Goal: Transaction & Acquisition: Purchase product/service

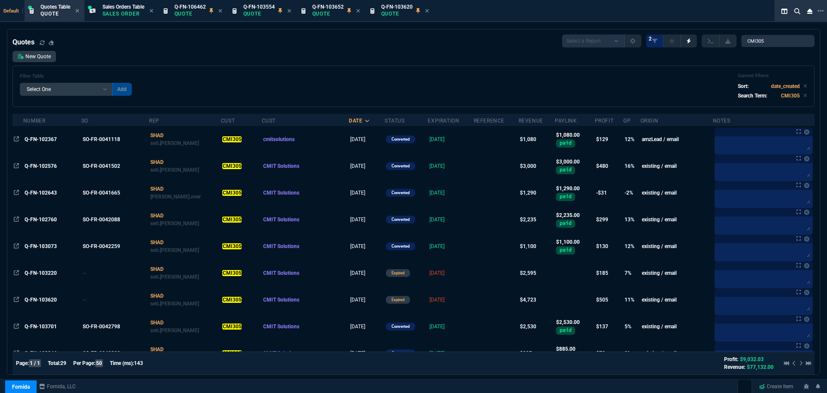
select select "2: VAHI"
select select
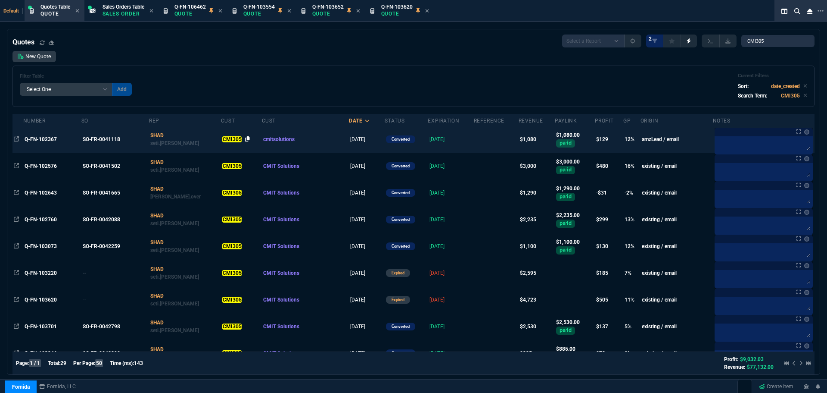
click at [245, 139] on icon at bounding box center [247, 138] width 5 height 5
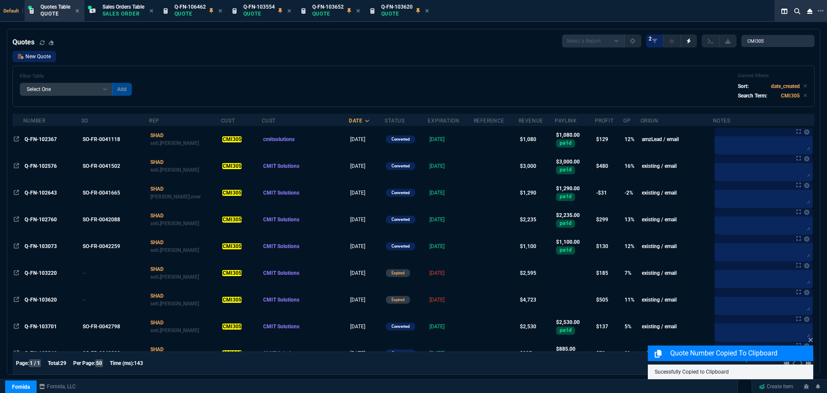
click at [47, 58] on link "New Quote" at bounding box center [34, 56] width 44 height 11
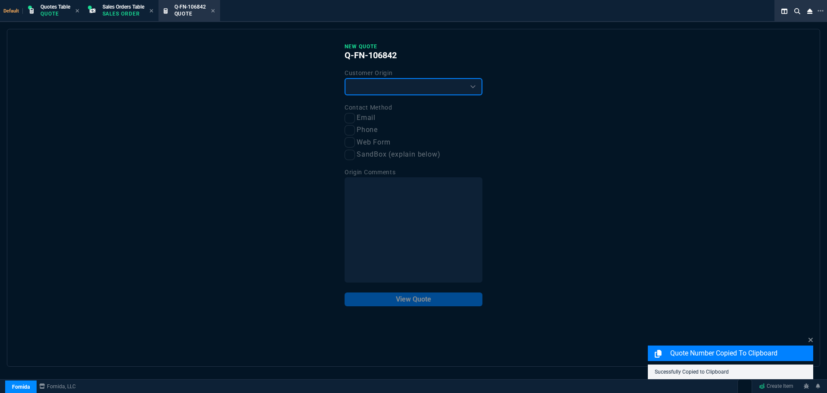
click at [448, 88] on select "Existing Customer Amazon Lead (first order) Website Lead (first order) Called (…" at bounding box center [414, 86] width 138 height 17
select select "existing"
click at [345, 78] on select "Existing Customer Amazon Lead (first order) Website Lead (first order) Called (…" at bounding box center [414, 86] width 138 height 17
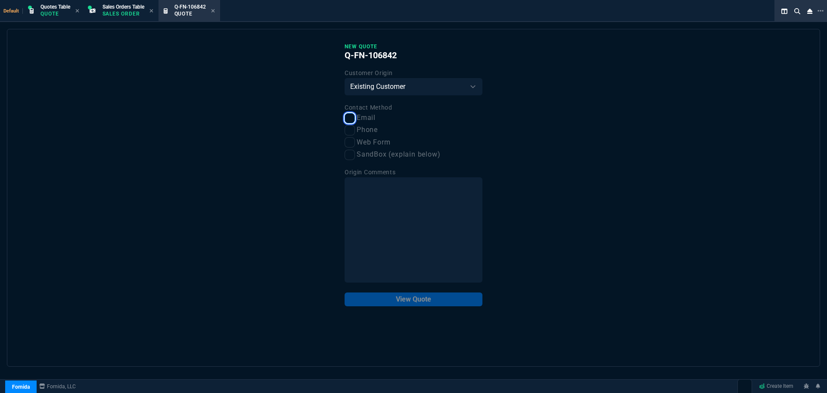
click at [348, 121] on input "Email" at bounding box center [350, 118] width 10 height 10
checkbox input "true"
click at [385, 303] on button "View Quote" at bounding box center [414, 299] width 138 height 14
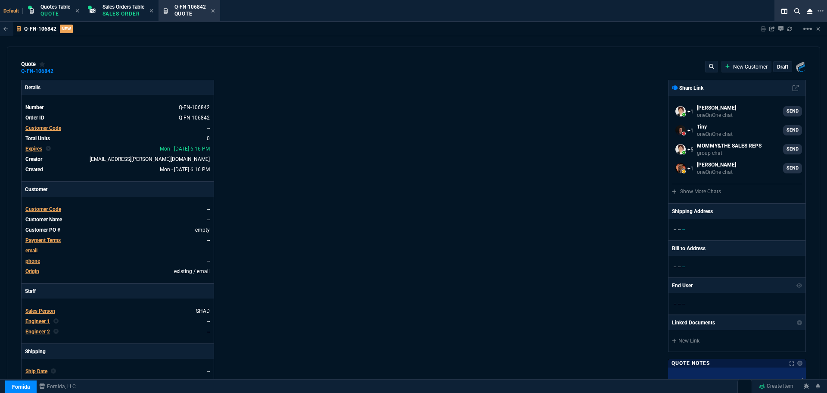
click at [39, 211] on span "Customer Code" at bounding box center [43, 209] width 36 height 6
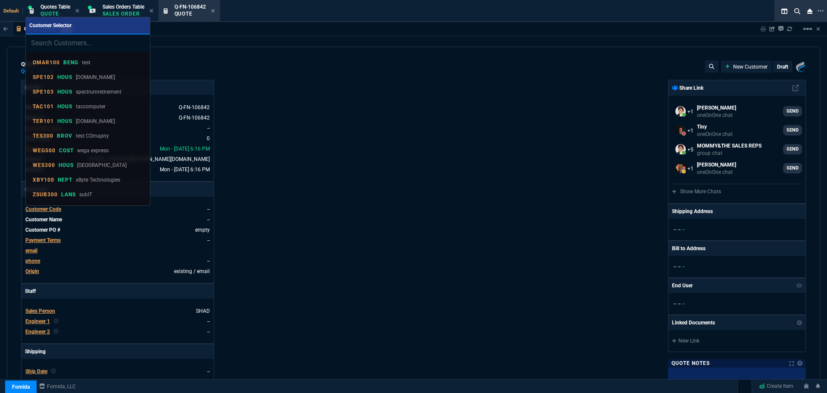
click at [72, 42] on input "search" at bounding box center [88, 42] width 124 height 17
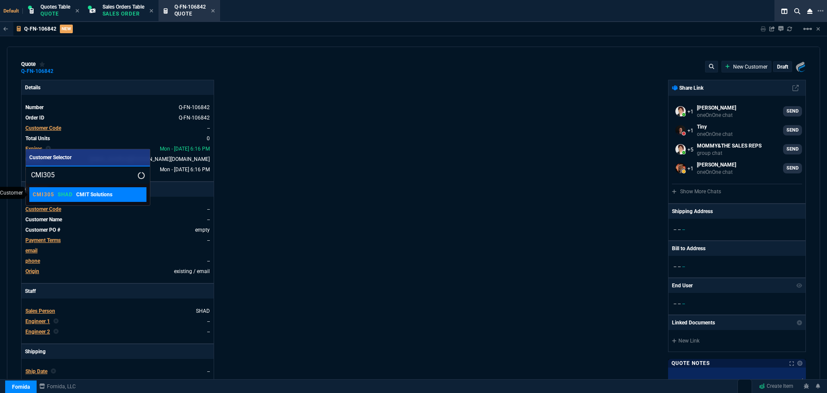
type input "CMI305"
click at [65, 200] on link "CMI305 SHAD CMIT Solutions" at bounding box center [87, 194] width 117 height 15
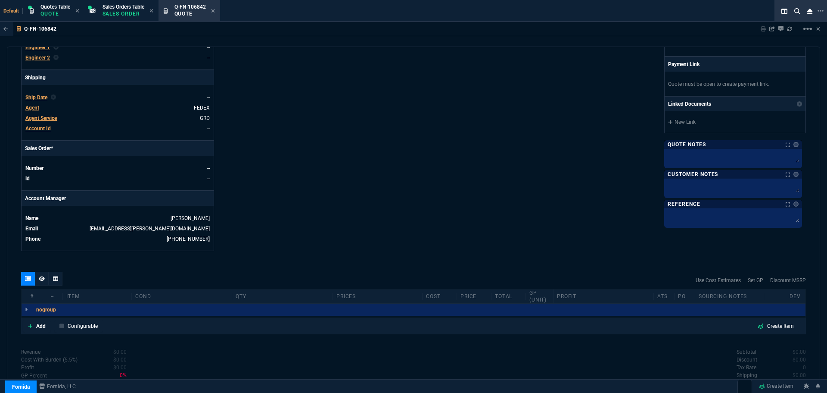
scroll to position [330, 0]
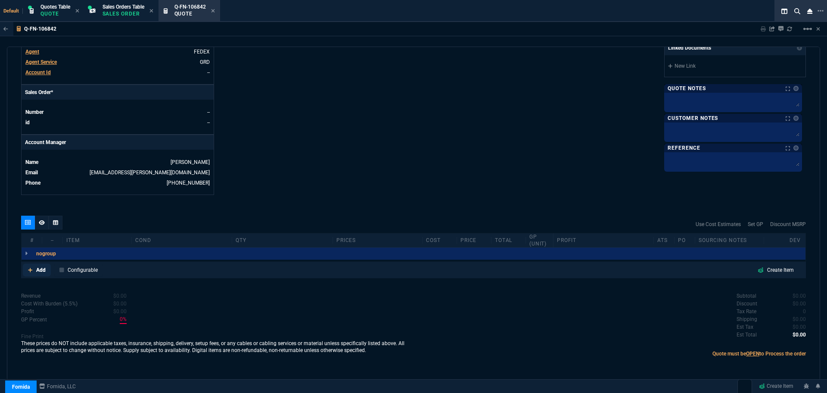
click at [41, 271] on p "Add" at bounding box center [40, 270] width 9 height 8
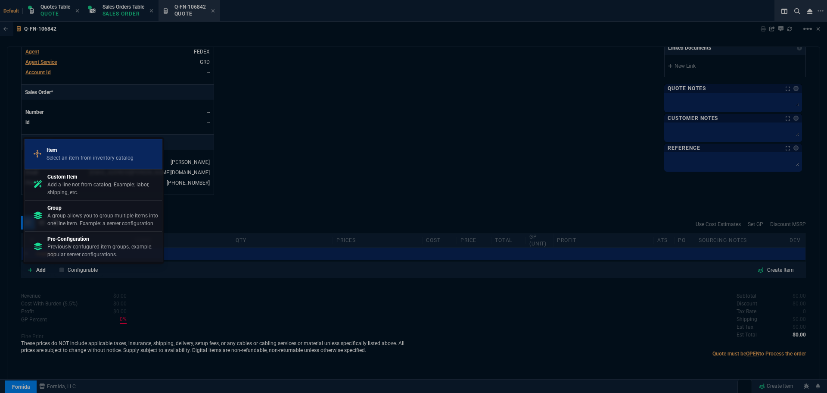
click at [54, 159] on p "Select an item from inventory catalog" at bounding box center [90, 158] width 87 height 8
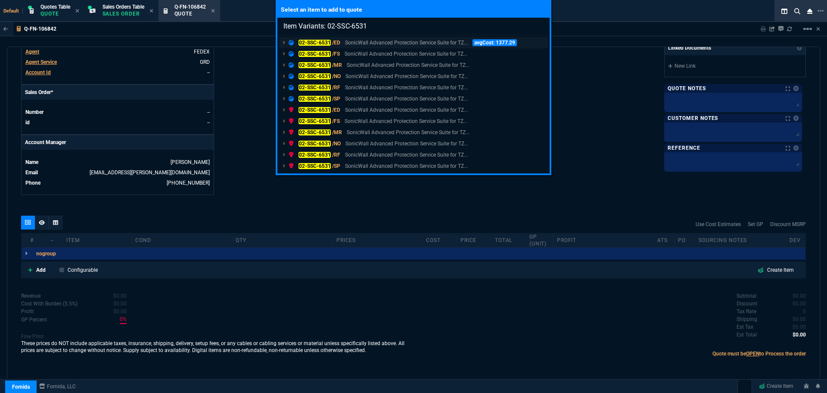
type input "Item Variants: 02-SSC-6531"
click at [307, 41] on mark "02-SSC-6531" at bounding box center [315, 43] width 32 height 6
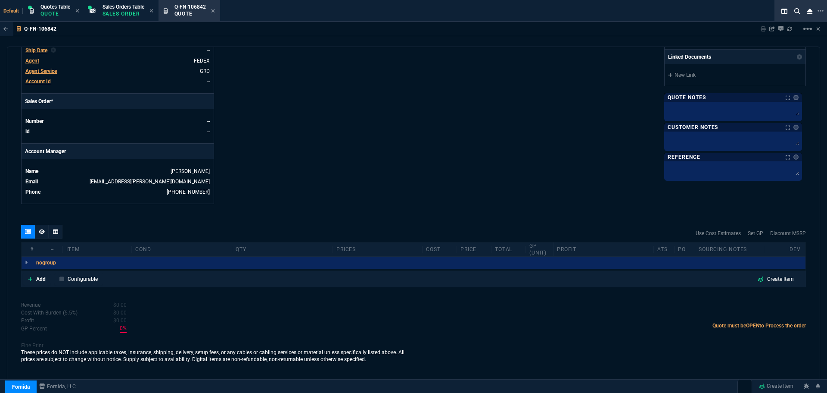
scroll to position [321, 0]
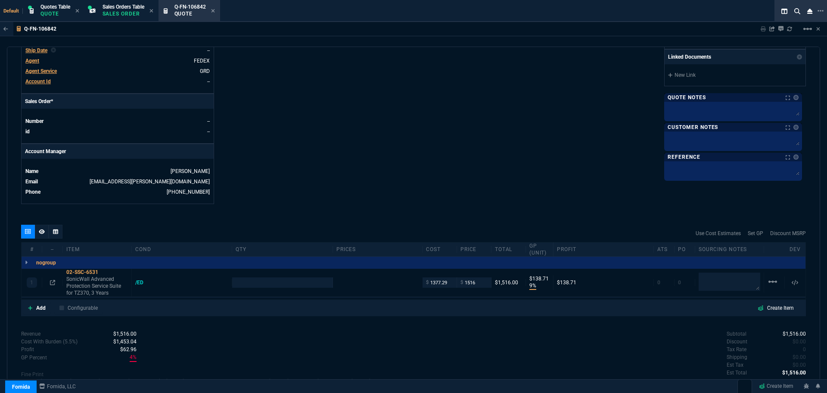
type input "9"
type input "139"
type input "9"
type input "139"
type input "21"
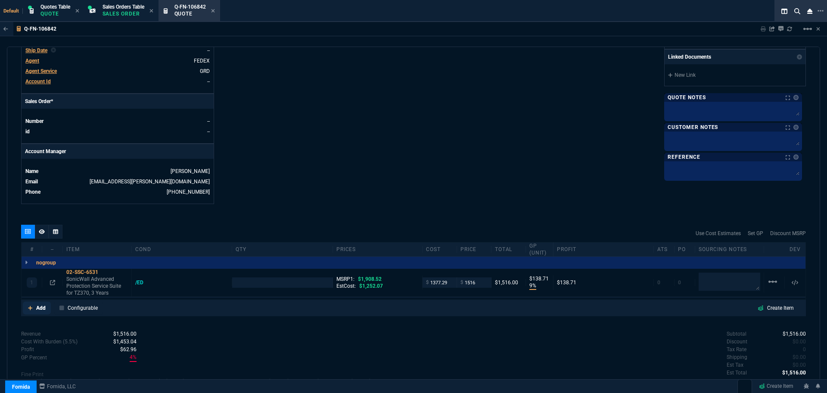
click at [38, 310] on p "Add" at bounding box center [40, 308] width 9 height 8
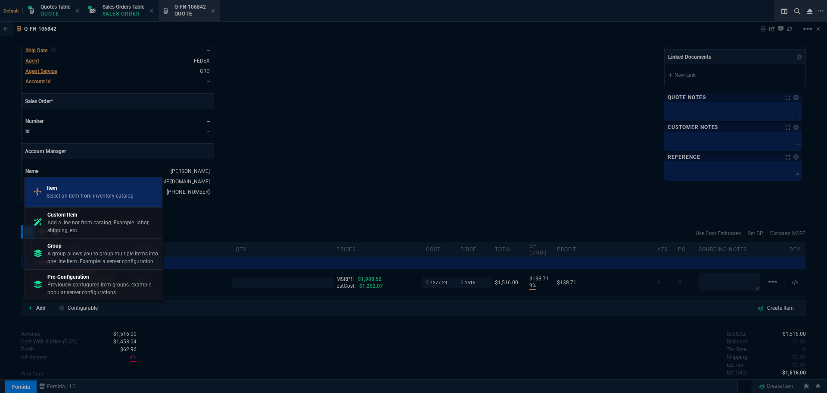
click at [66, 189] on p "Item" at bounding box center [90, 188] width 87 height 8
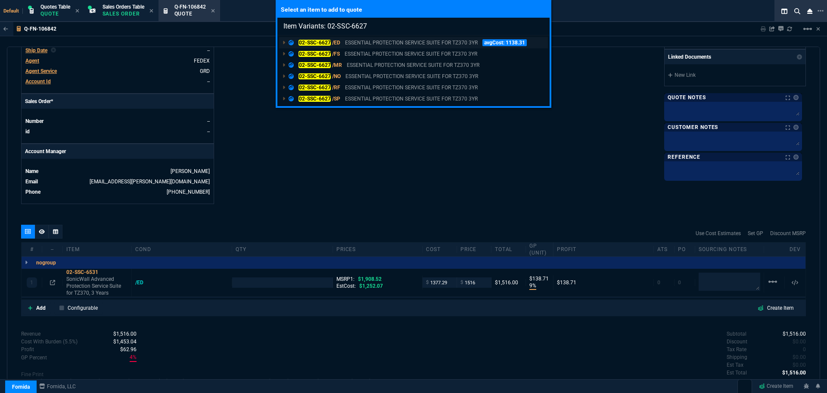
type input "Item Variants: 02-SSC-6627"
click at [305, 42] on mark "02-SSC-6627" at bounding box center [315, 43] width 32 height 6
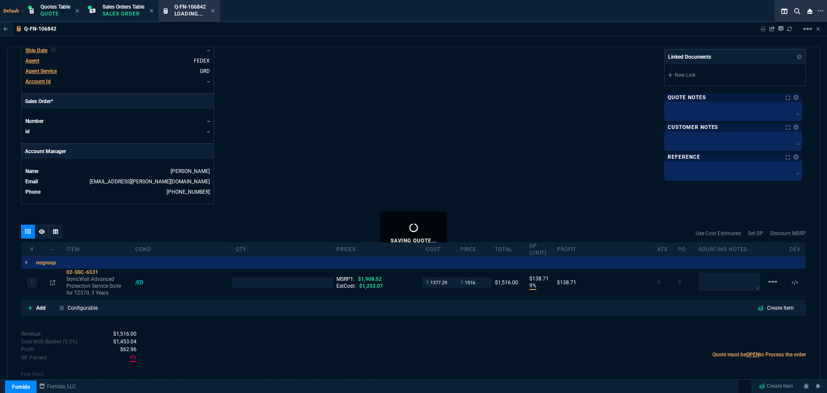
type input "1"
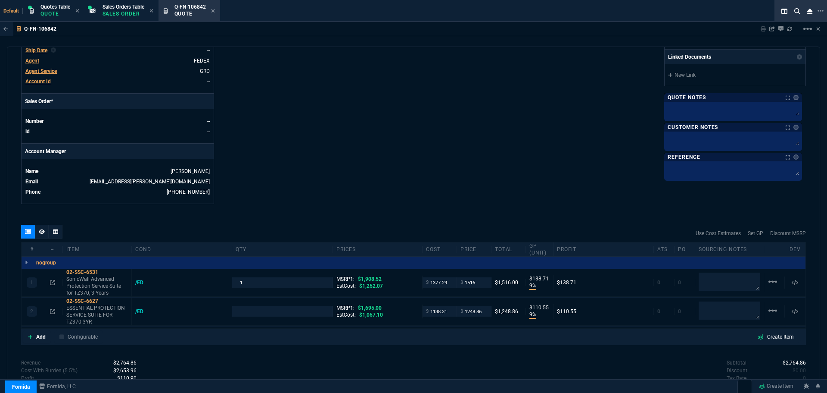
type input "9"
type input "111"
type input "26"
type input "9"
type input "139"
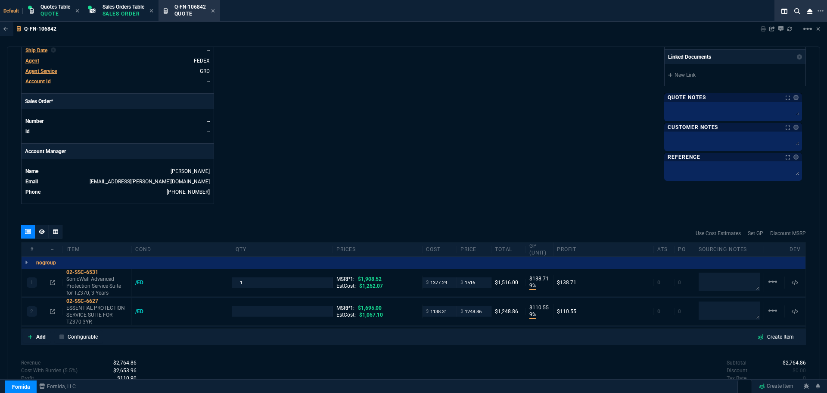
type input "9"
type input "111"
type input "21"
type input "26"
click at [105, 302] on icon at bounding box center [104, 300] width 5 height 5
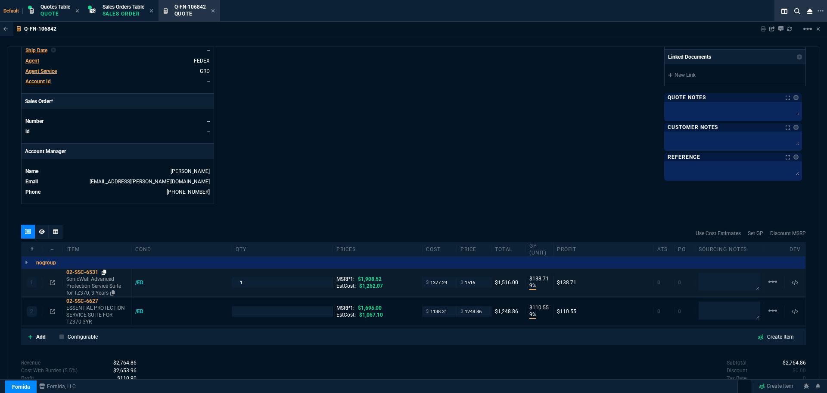
click at [106, 271] on icon at bounding box center [104, 271] width 5 height 5
click at [446, 284] on input "1377.29" at bounding box center [439, 282] width 27 height 10
type input "1177"
click at [773, 310] on mat-icon "linear_scale" at bounding box center [773, 310] width 10 height 10
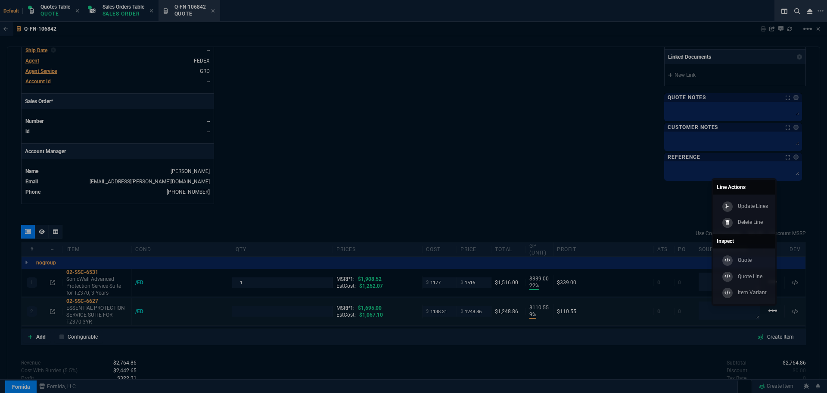
type input "1177"
type input "1"
type input "22"
type input "339"
click at [742, 220] on p "Delete Line" at bounding box center [750, 222] width 25 height 8
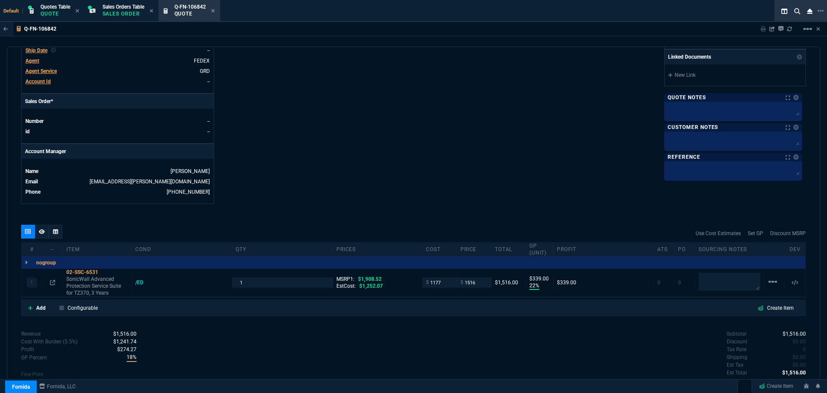
type input "22"
type input "339"
type input "21"
click at [53, 284] on icon at bounding box center [52, 282] width 5 height 5
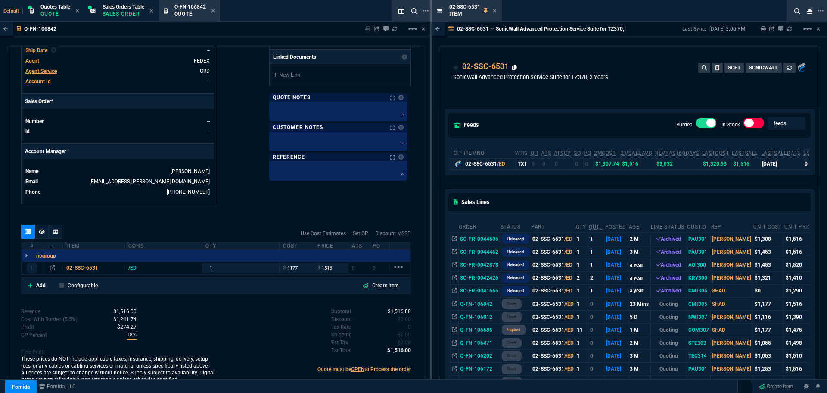
click at [514, 67] on icon at bounding box center [514, 67] width 5 height 5
click at [493, 11] on icon at bounding box center [495, 10] width 4 height 5
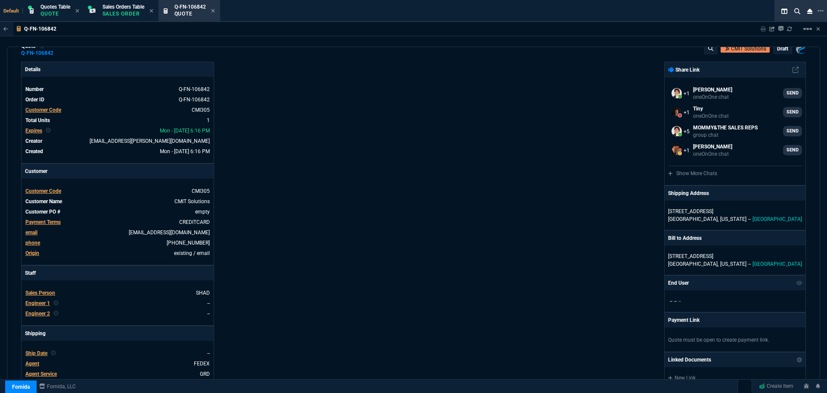
scroll to position [0, 0]
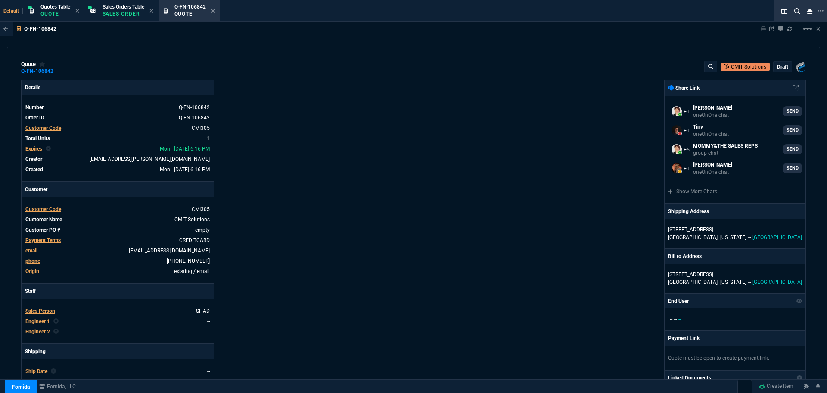
click at [783, 67] on p "draft" at bounding box center [782, 66] width 11 height 7
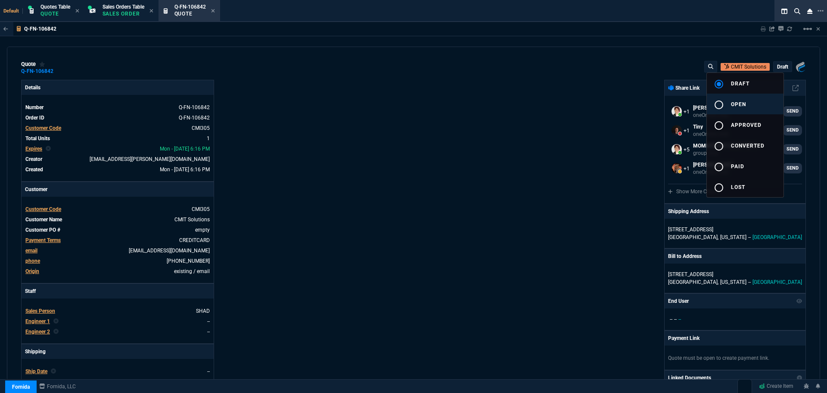
click at [716, 104] on mat-icon "radio_button_unchecked" at bounding box center [719, 105] width 10 height 10
type input "1908.52"
type input "22"
type input "339"
type input "21"
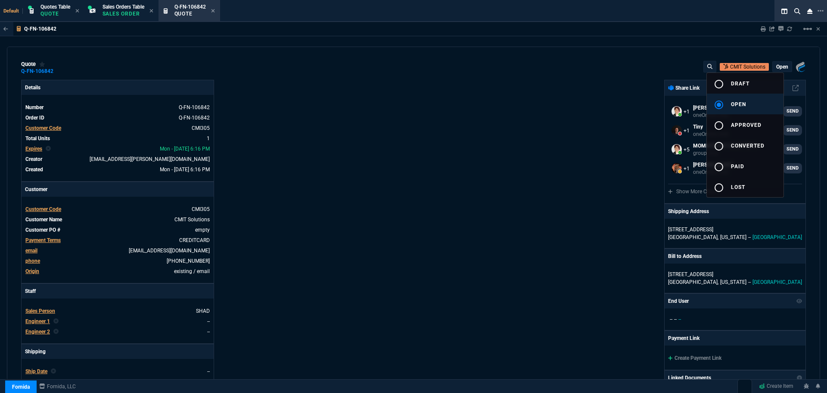
click at [456, 152] on div at bounding box center [413, 196] width 827 height 393
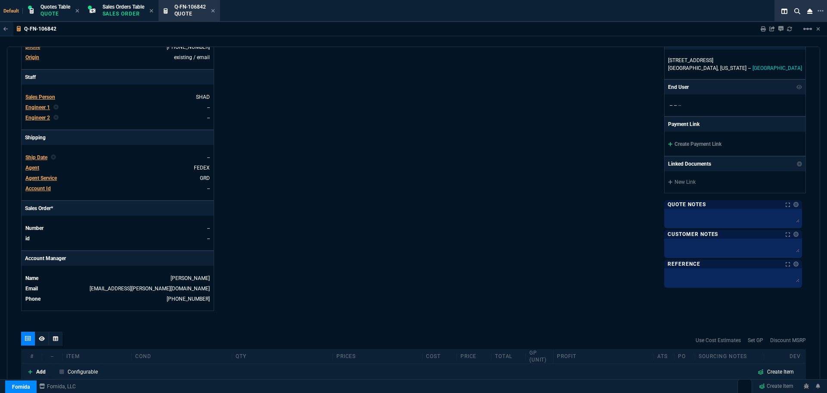
scroll to position [177, 0]
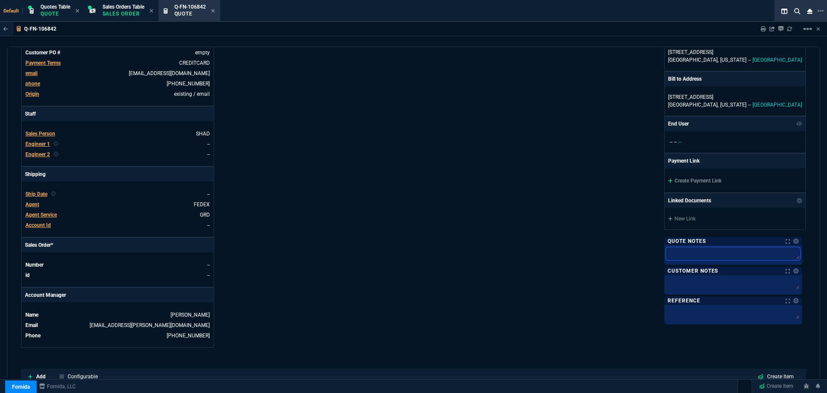
click at [676, 250] on textarea at bounding box center [733, 253] width 134 height 13
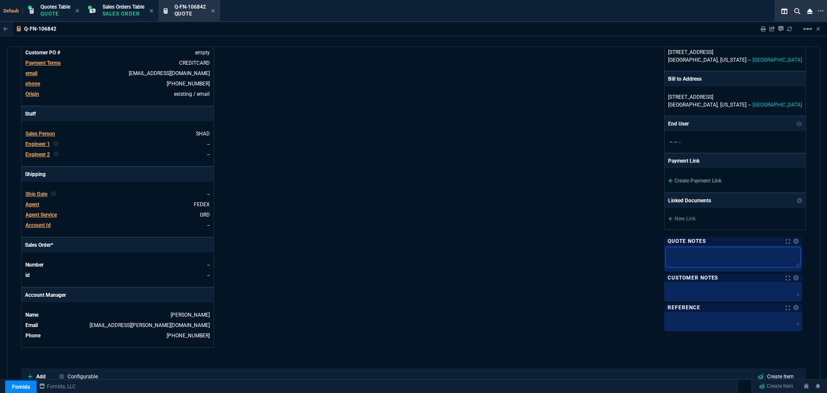
type textarea "E"
type textarea "El"
type textarea "Ele"
type textarea "Elec"
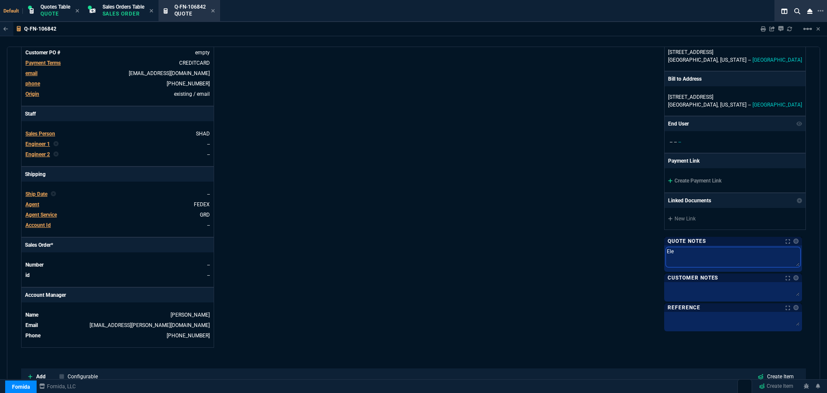
type textarea "Elec"
type textarea "Elect"
type textarea "Electr"
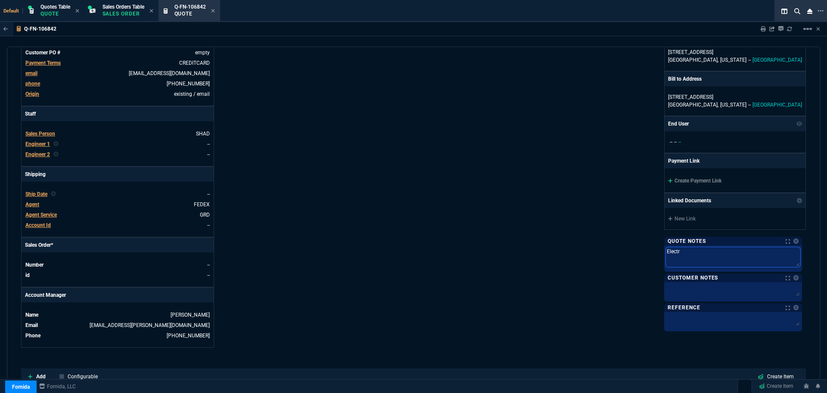
type textarea "Electro"
type textarea "Electron"
type textarea "Electroni"
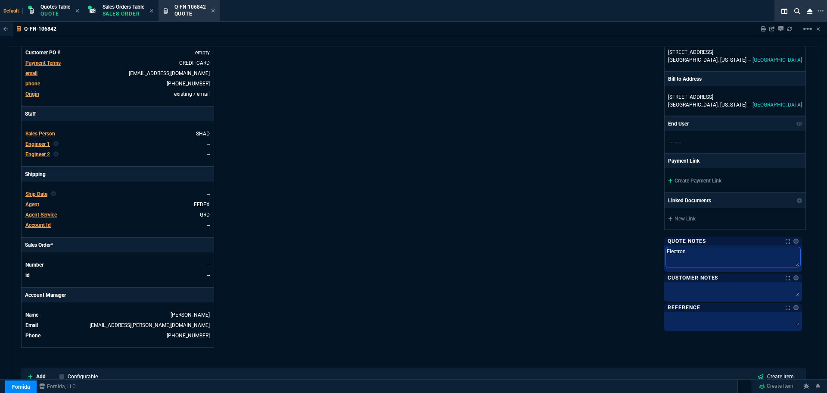
type textarea "Electroni"
type textarea "Electronic"
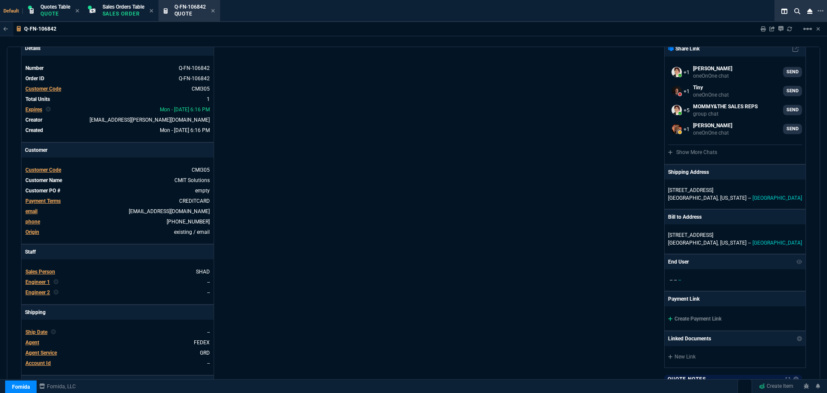
scroll to position [43, 0]
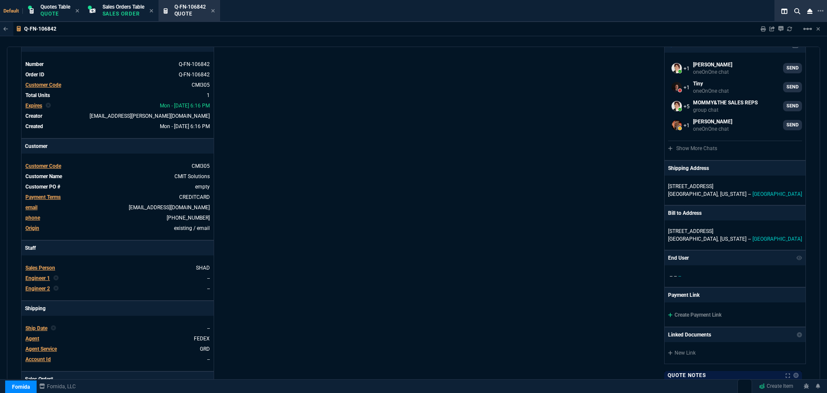
type textarea "Electronic"
click at [359, 165] on div "Details Number Q-FN-106842 Order ID Q-FN-106842 Customer Code CMI305 Total Unit…" at bounding box center [217, 259] width 393 height 445
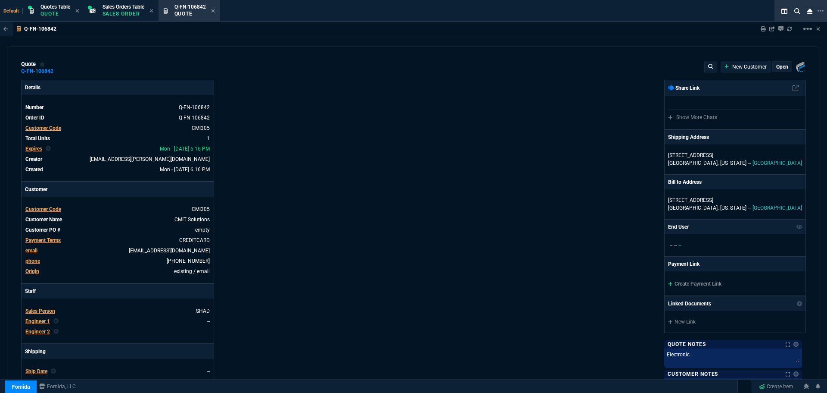
type input "22"
type input "339"
type input "1908.52"
select select "4: SHAD"
type input "21"
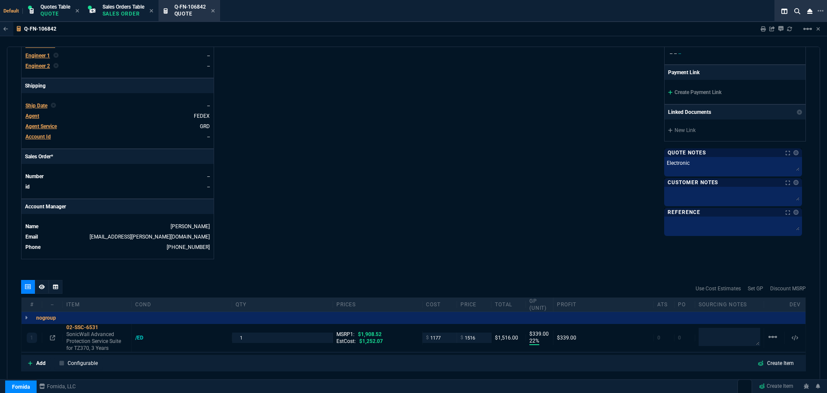
scroll to position [350, 0]
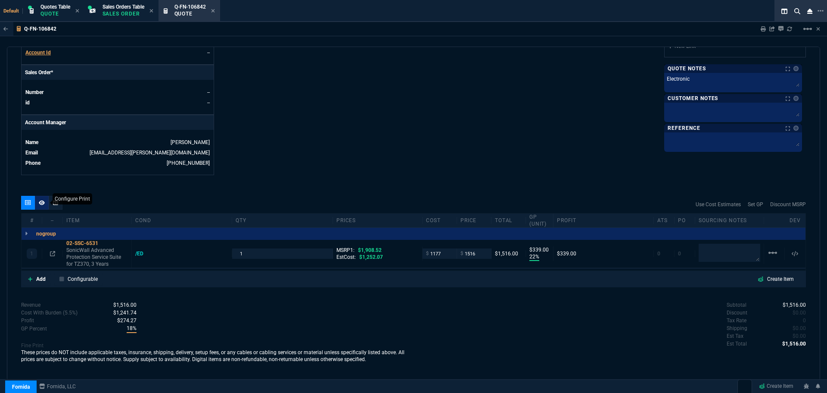
click at [44, 201] on icon at bounding box center [42, 202] width 6 height 5
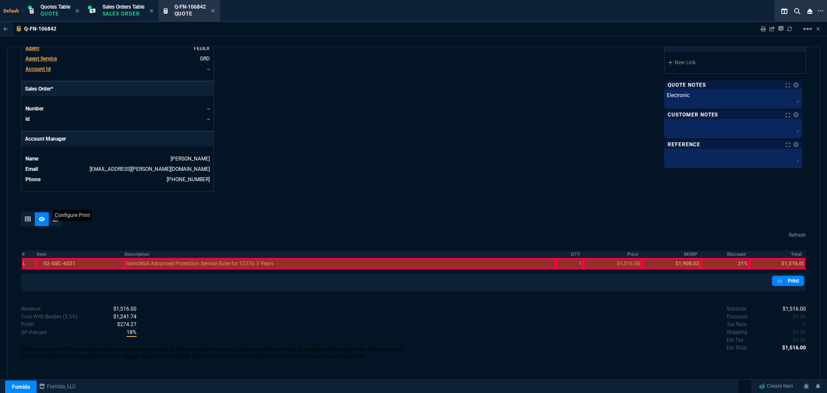
scroll to position [333, 0]
click at [127, 254] on th "Description" at bounding box center [340, 253] width 431 height 7
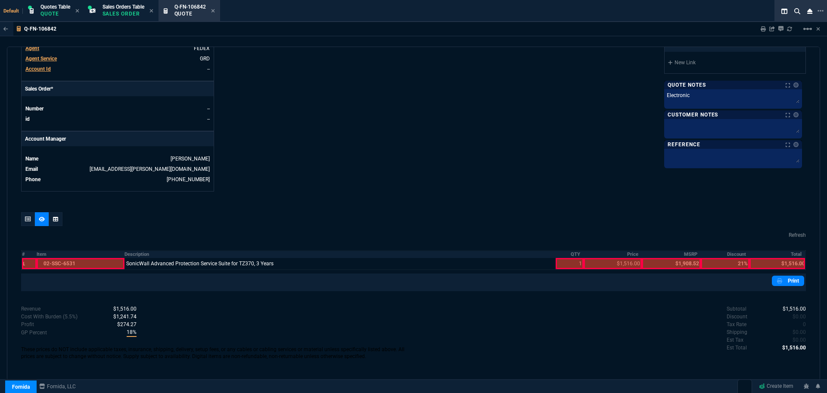
drag, startPoint x: 570, startPoint y: 253, endPoint x: 579, endPoint y: 247, distance: 10.3
click at [570, 253] on th "QTY" at bounding box center [570, 253] width 28 height 7
click at [631, 255] on th "Price" at bounding box center [613, 253] width 58 height 7
click at [792, 252] on th "Total" at bounding box center [778, 253] width 56 height 7
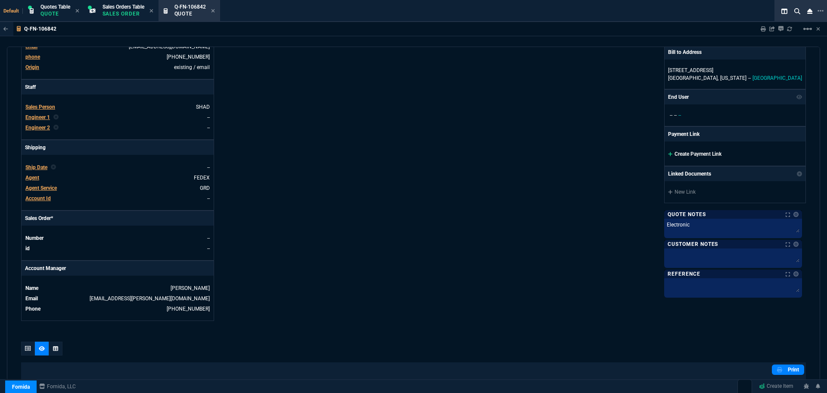
click at [688, 154] on link "Create Payment Link" at bounding box center [694, 154] width 53 height 6
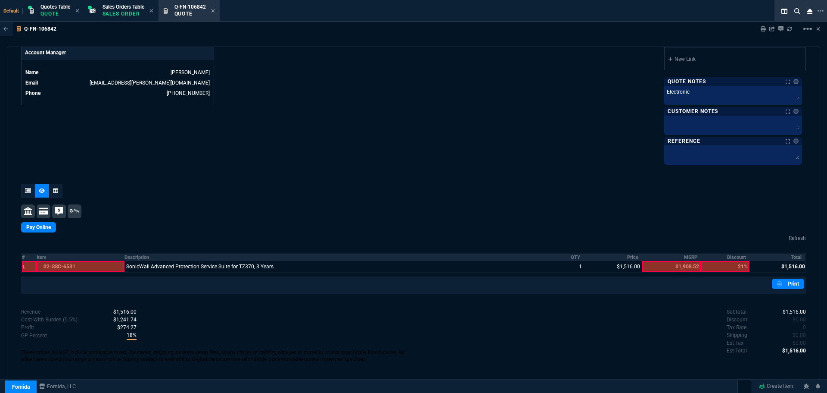
scroll to position [422, 0]
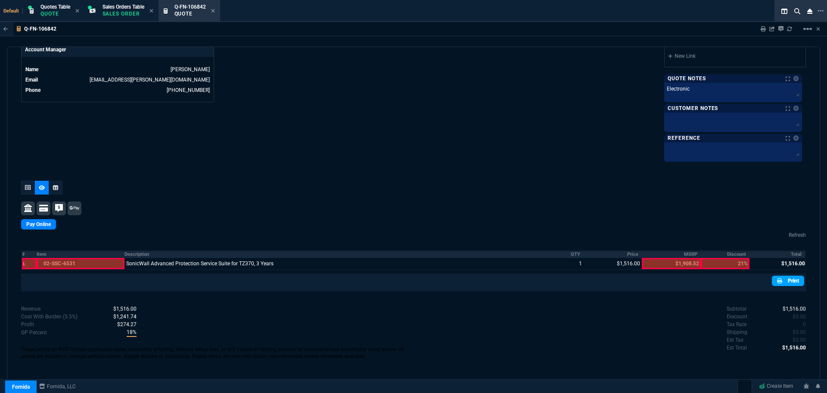
click at [784, 281] on link "Print" at bounding box center [788, 280] width 32 height 10
click at [794, 281] on link "Print" at bounding box center [788, 280] width 32 height 10
click at [789, 284] on link "Print" at bounding box center [788, 280] width 32 height 10
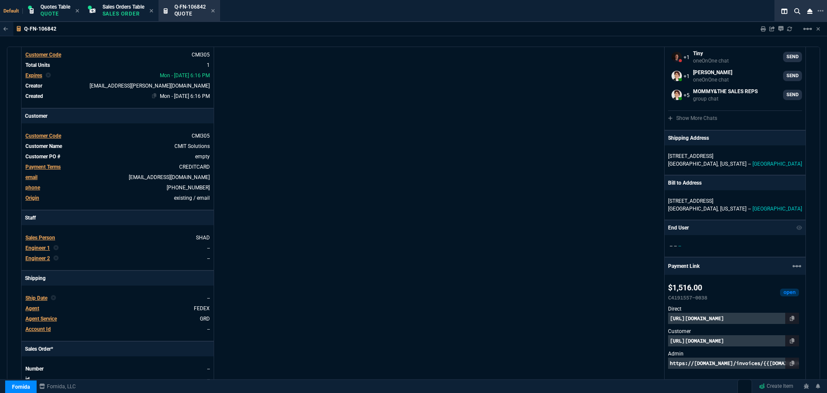
scroll to position [0, 0]
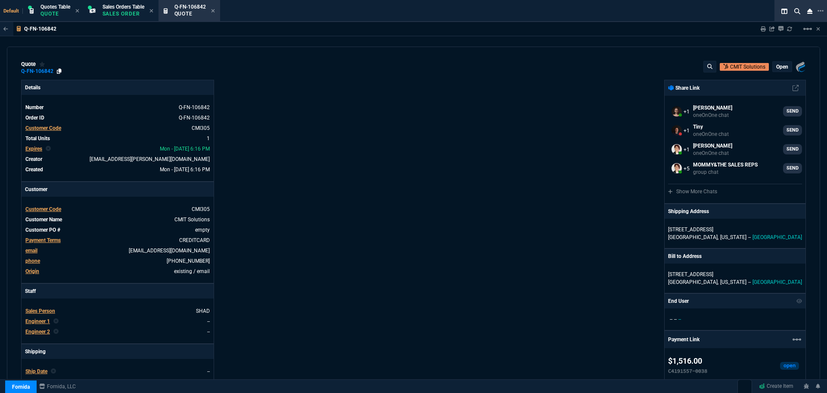
drag, startPoint x: 60, startPoint y: 70, endPoint x: 31, endPoint y: 75, distance: 29.7
click at [60, 69] on icon at bounding box center [59, 71] width 5 height 5
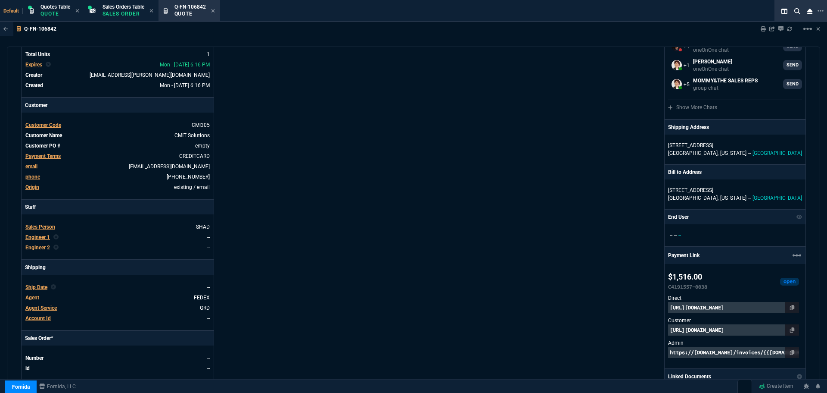
scroll to position [259, 0]
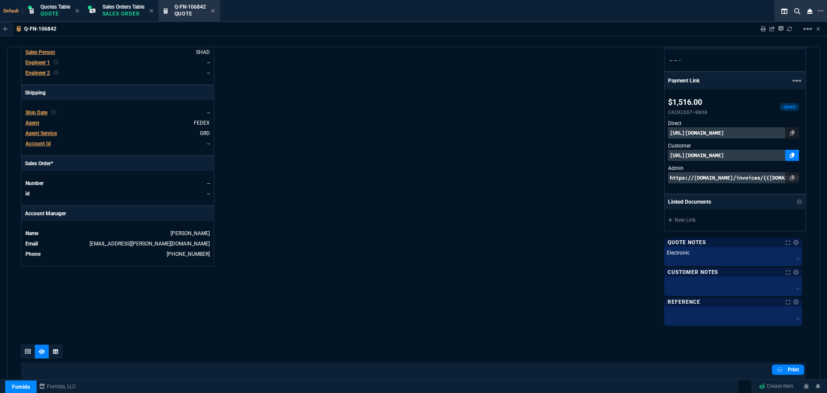
click at [791, 155] on icon at bounding box center [792, 155] width 5 height 5
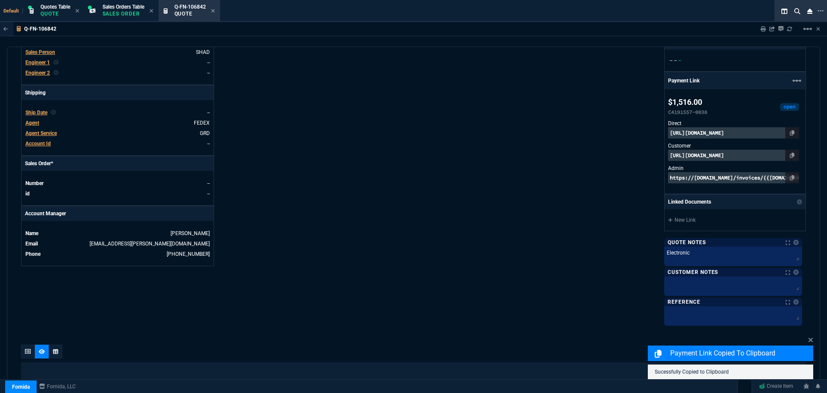
click at [752, 156] on p "[URL][DOMAIN_NAME]" at bounding box center [733, 155] width 131 height 11
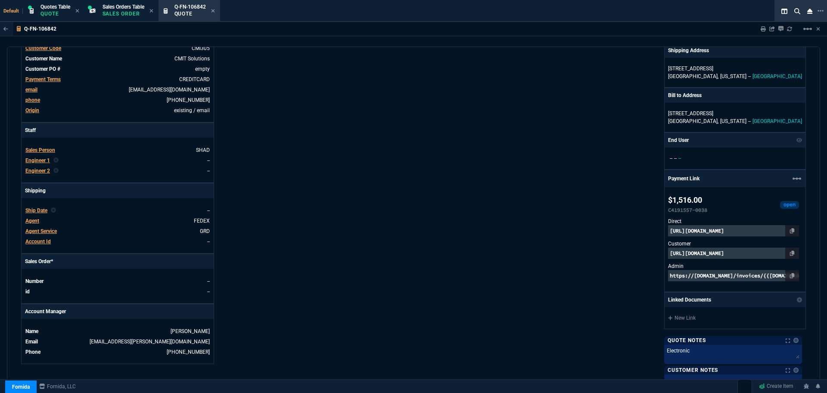
scroll to position [0, 0]
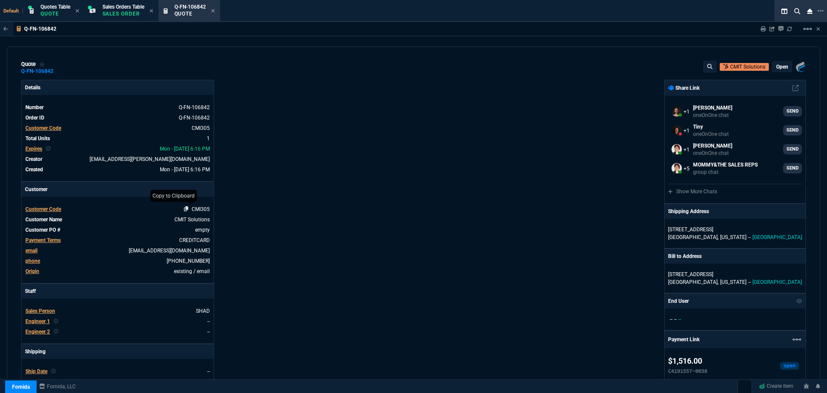
click at [185, 209] on icon at bounding box center [186, 208] width 5 height 5
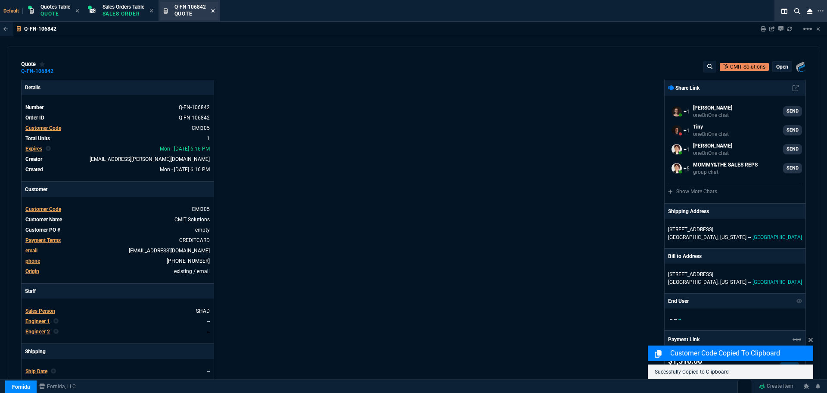
click at [215, 11] on icon at bounding box center [212, 10] width 3 height 3
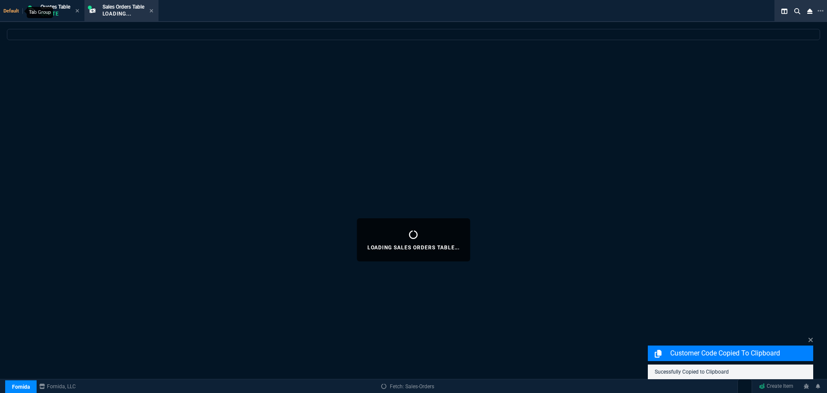
select select
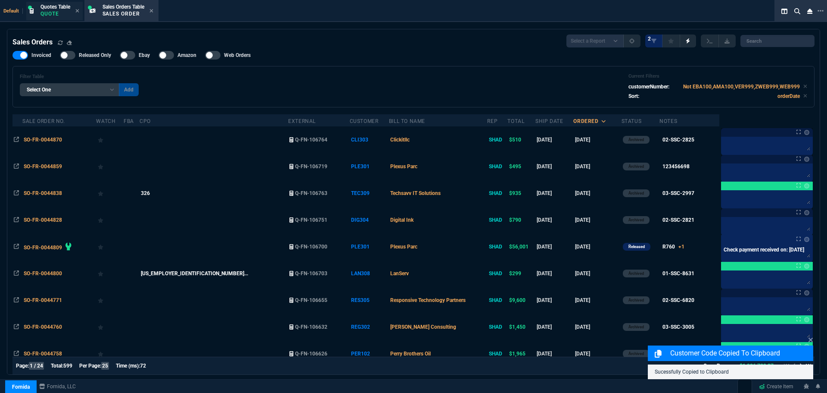
click at [44, 11] on p "Quote" at bounding box center [56, 13] width 30 height 7
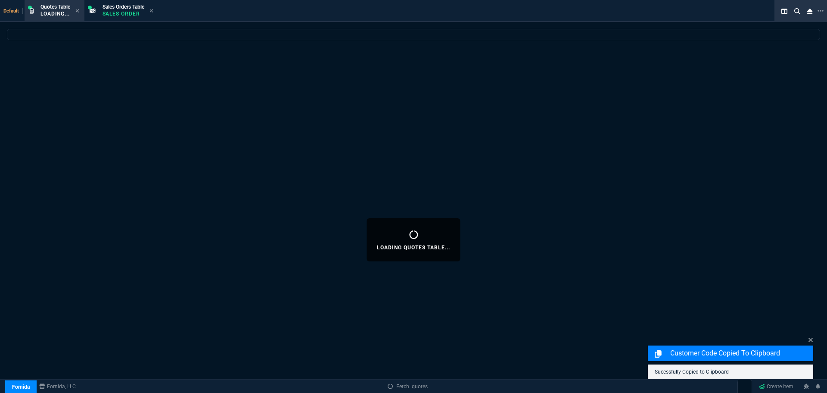
select select
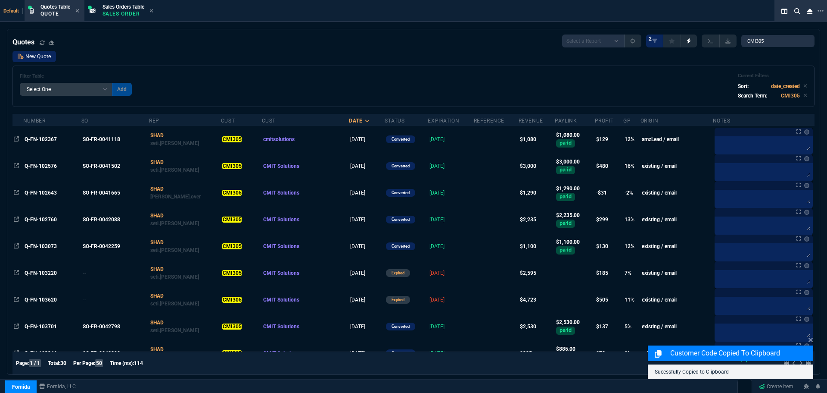
click at [44, 52] on link "New Quote" at bounding box center [34, 56] width 44 height 11
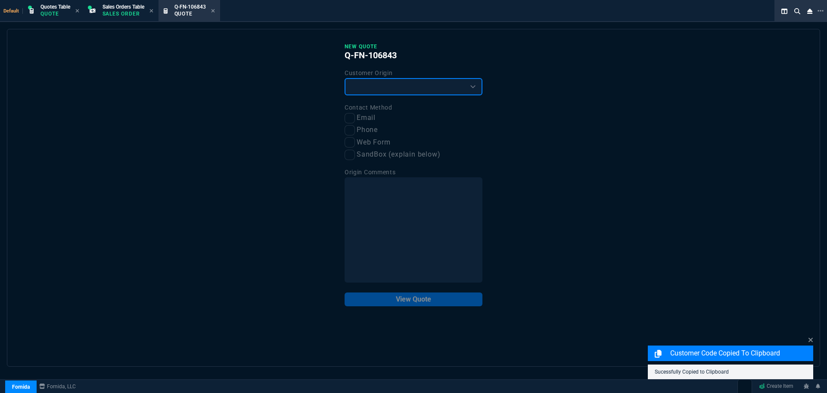
drag, startPoint x: 414, startPoint y: 88, endPoint x: 396, endPoint y: 94, distance: 18.1
click at [414, 88] on select "Existing Customer Amazon Lead (first order) Website Lead (first order) Called (…" at bounding box center [414, 86] width 138 height 17
select select "existing"
click at [345, 78] on select "Existing Customer Amazon Lead (first order) Website Lead (first order) Called (…" at bounding box center [414, 86] width 138 height 17
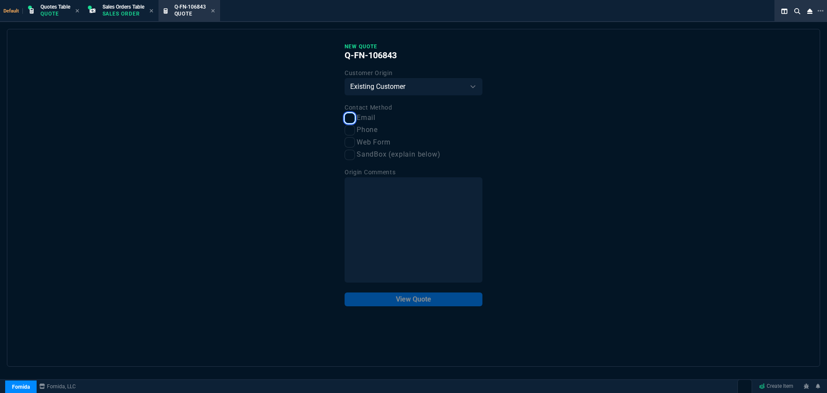
drag, startPoint x: 349, startPoint y: 121, endPoint x: 349, endPoint y: 126, distance: 5.2
click at [349, 122] on input "Email" at bounding box center [350, 118] width 10 height 10
checkbox input "true"
click at [381, 301] on button "View Quote" at bounding box center [414, 299] width 138 height 14
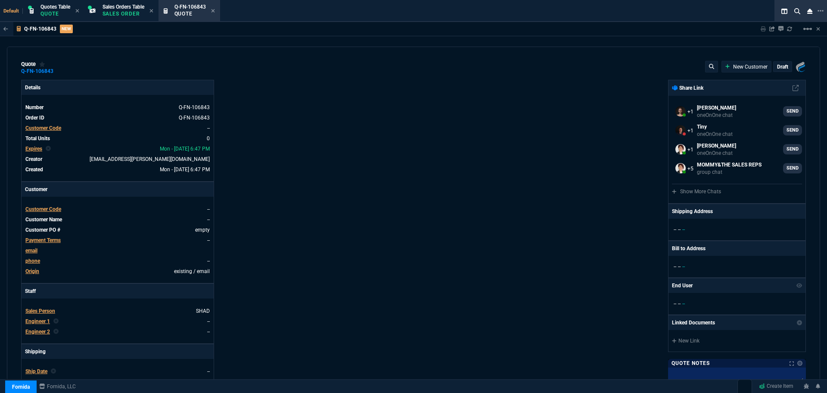
click at [27, 211] on span "Customer Code" at bounding box center [43, 209] width 36 height 6
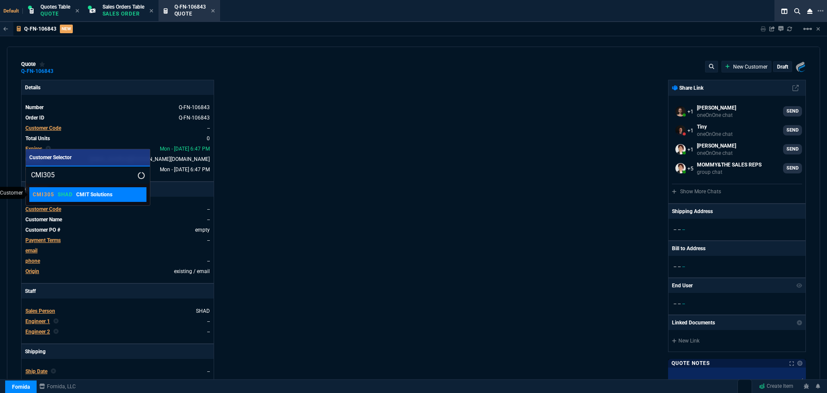
type input "CMI305"
click at [53, 194] on p "CMI305" at bounding box center [44, 194] width 22 height 7
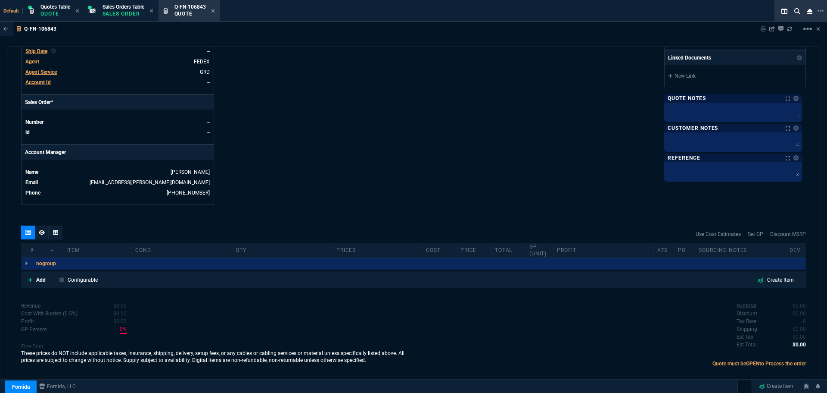
scroll to position [330, 0]
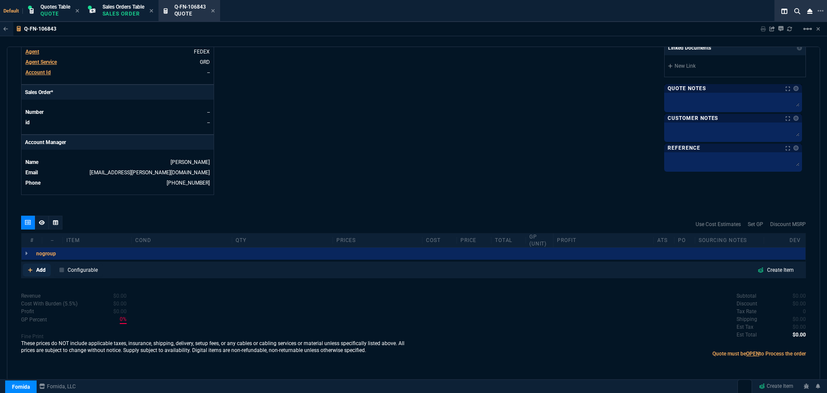
click at [37, 270] on p "Add" at bounding box center [40, 270] width 9 height 8
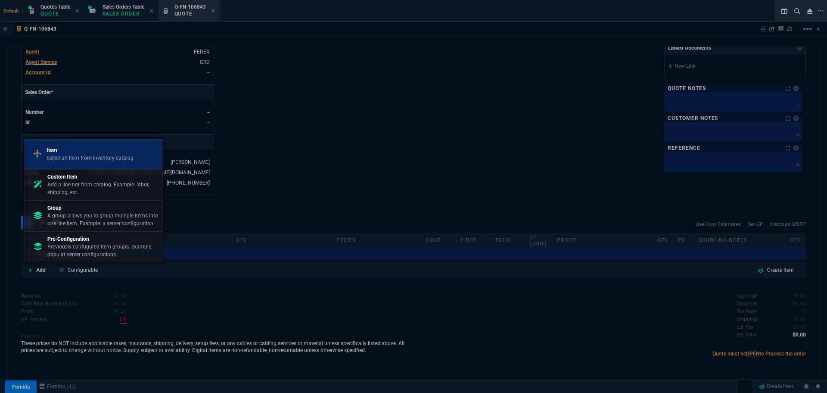
click at [89, 148] on p "Item" at bounding box center [90, 150] width 87 height 8
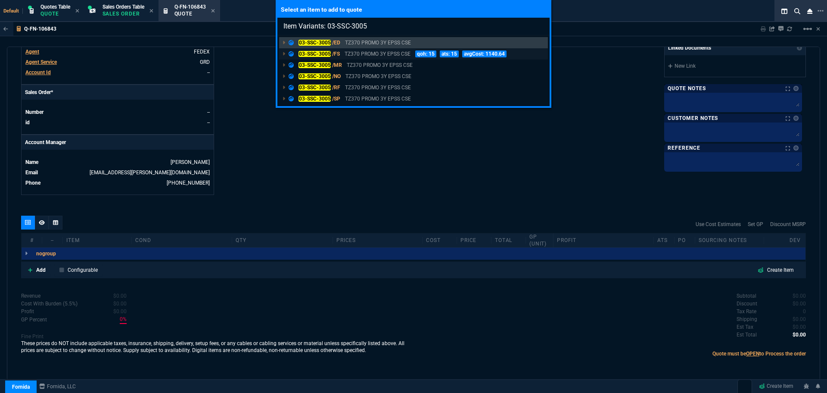
type input "Item Variants: 03-SSC-3005"
click at [326, 53] on mark "03-SSC-3005" at bounding box center [315, 54] width 32 height 6
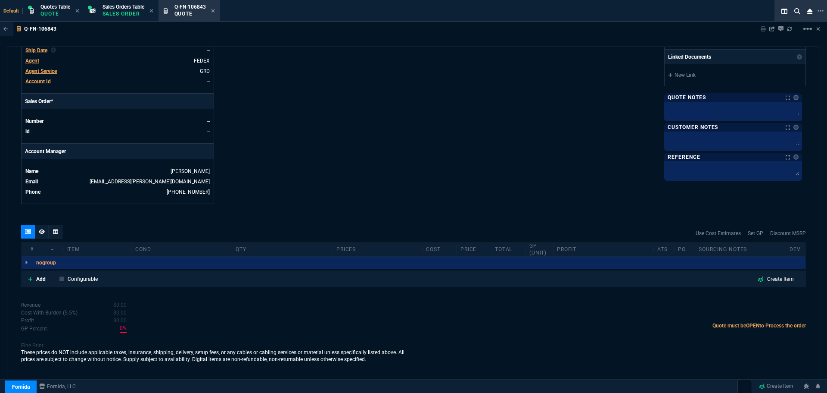
scroll to position [321, 0]
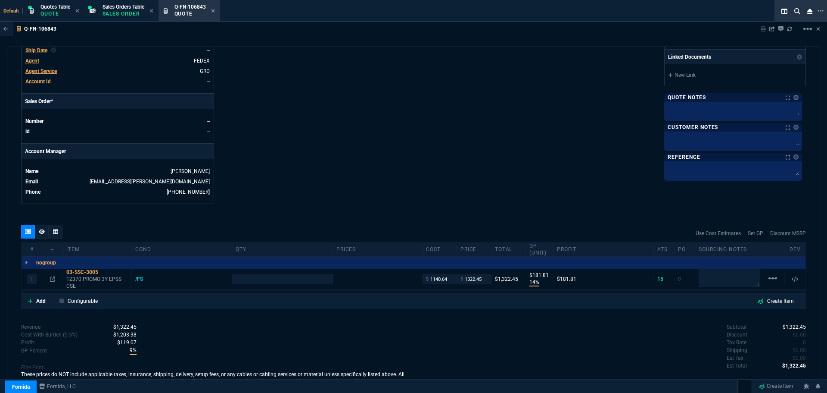
type input "1746.35"
type input "14"
type input "182"
type input "24"
click at [250, 281] on input "number" at bounding box center [282, 279] width 93 height 10
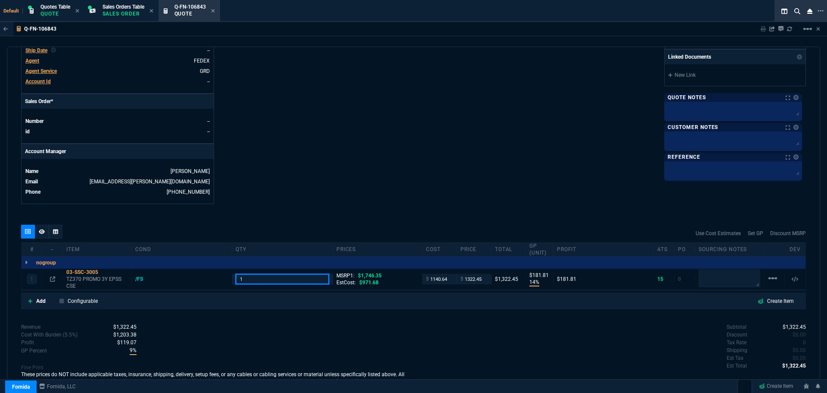
type input "1"
click at [53, 276] on icon at bounding box center [52, 278] width 5 height 5
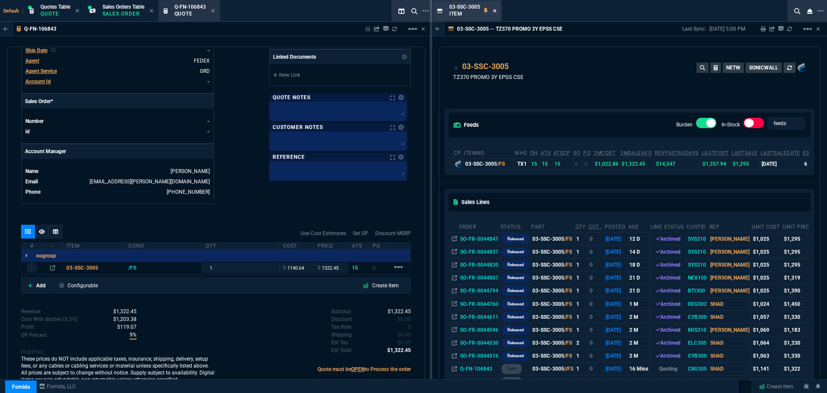
click at [495, 12] on icon at bounding box center [495, 10] width 4 height 5
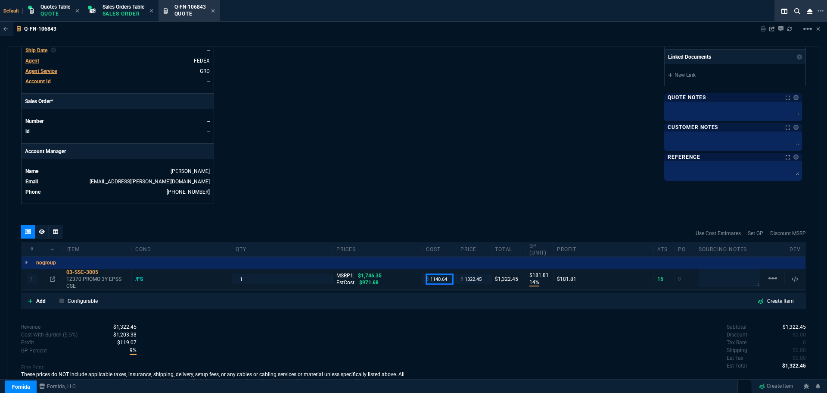
click at [442, 283] on input "1140.64" at bounding box center [439, 279] width 27 height 10
type input "1213"
type input "8"
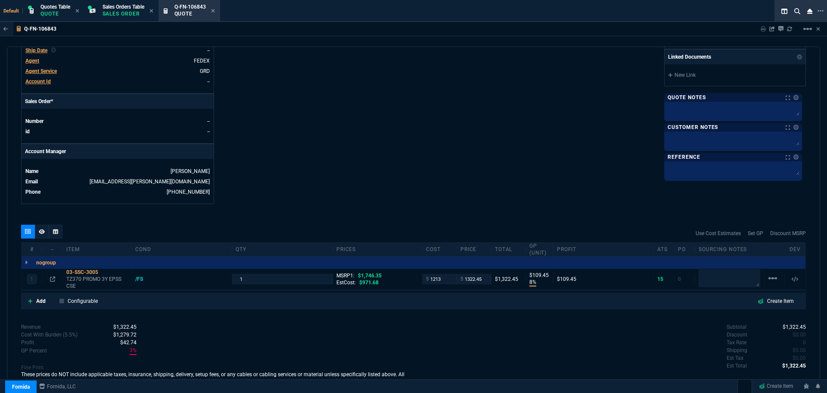
type input "109"
click at [480, 279] on input "1322.45" at bounding box center [474, 279] width 27 height 10
type input "1515"
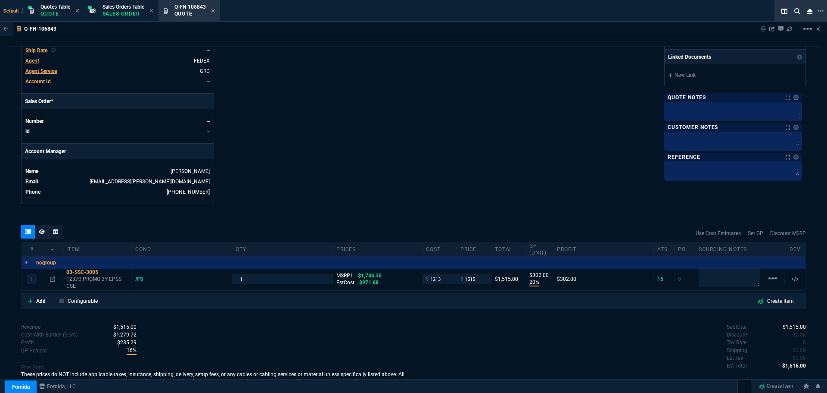
type input "20"
type input "302"
type input "13"
click at [87, 272] on div "03-SSC-3005" at bounding box center [97, 271] width 62 height 7
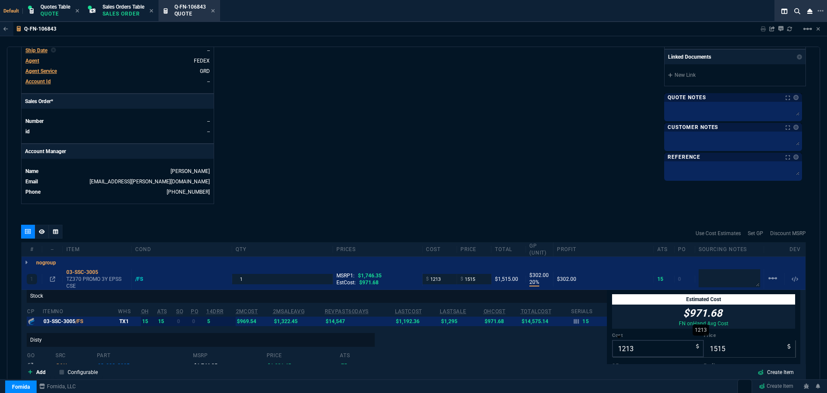
scroll to position [450, 0]
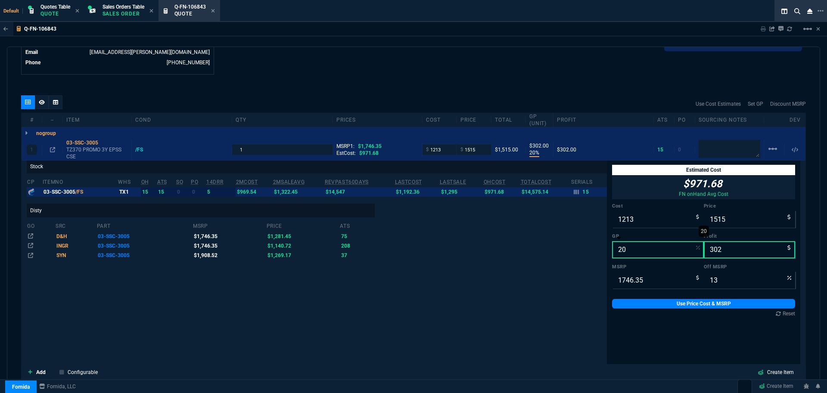
click at [624, 253] on input "20" at bounding box center [658, 249] width 92 height 17
type input "2"
type input "1238"
type input "25"
type input "29"
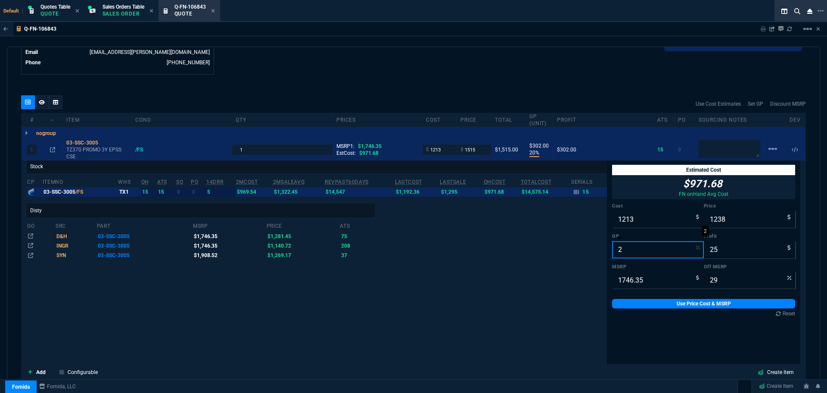
type input "20"
type input "1516"
type input "303"
type input "13"
click at [731, 303] on link "Use Price Cost & MSRP" at bounding box center [703, 303] width 183 height 9
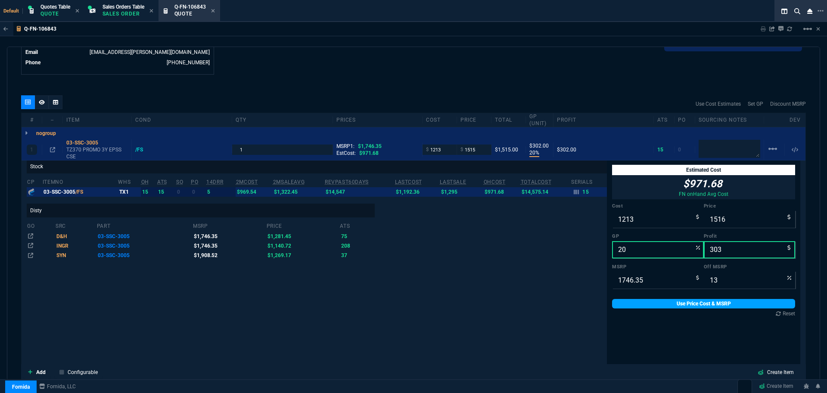
type input "1516"
click at [80, 144] on div "03-SSC-3005" at bounding box center [97, 142] width 62 height 7
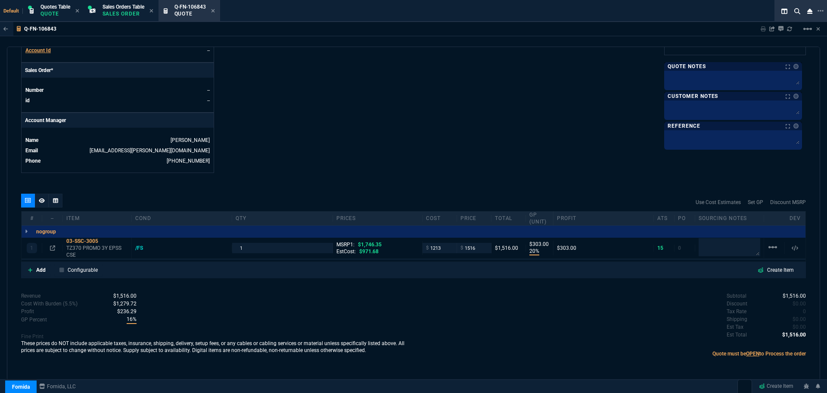
scroll to position [352, 0]
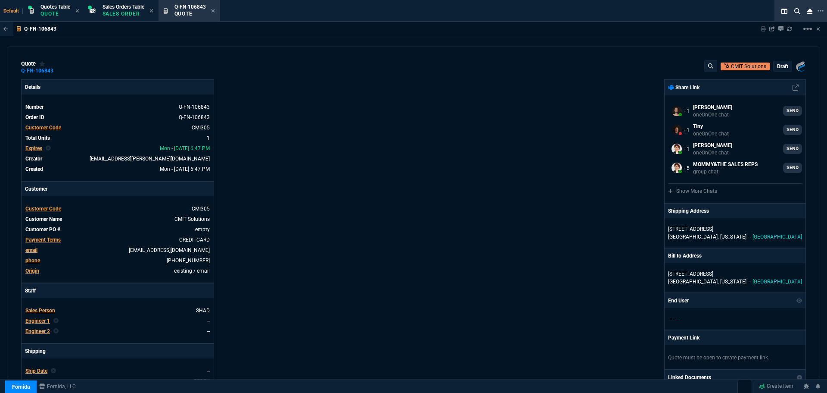
scroll to position [0, 0]
click at [781, 66] on p "draft" at bounding box center [782, 66] width 11 height 7
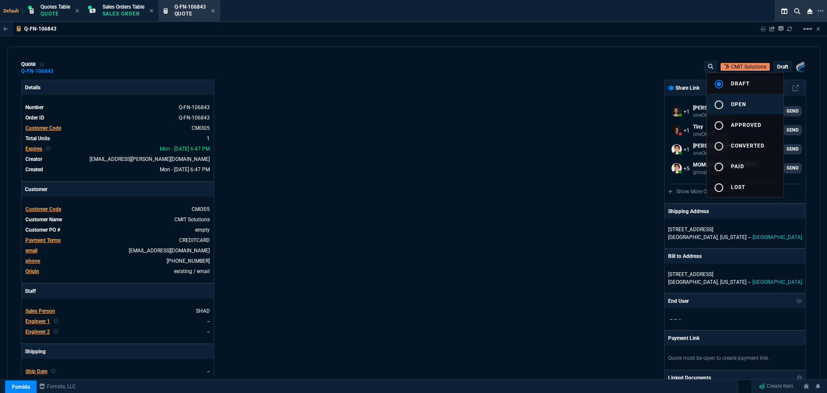
click at [731, 103] on span "open" at bounding box center [738, 104] width 15 height 6
click at [519, 166] on div at bounding box center [413, 196] width 827 height 393
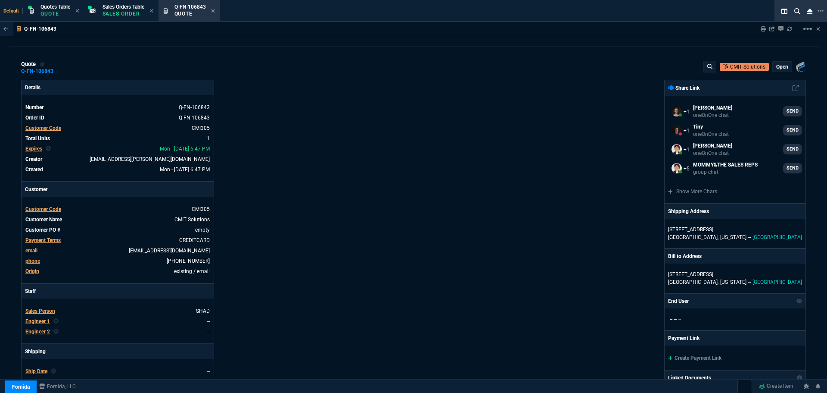
type input "20"
type input "303"
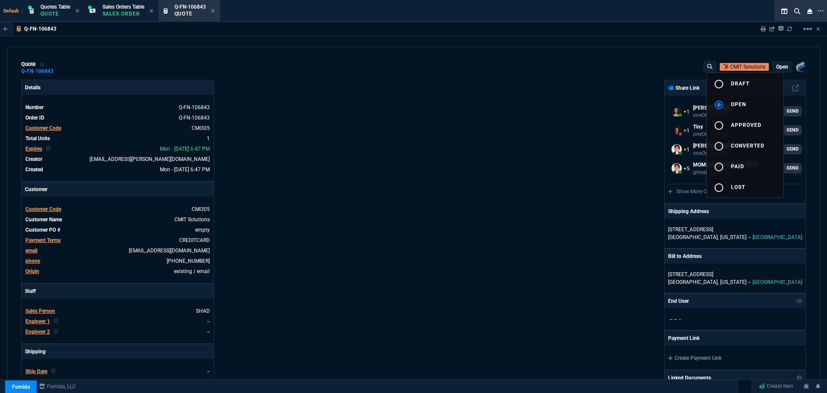
type input "13"
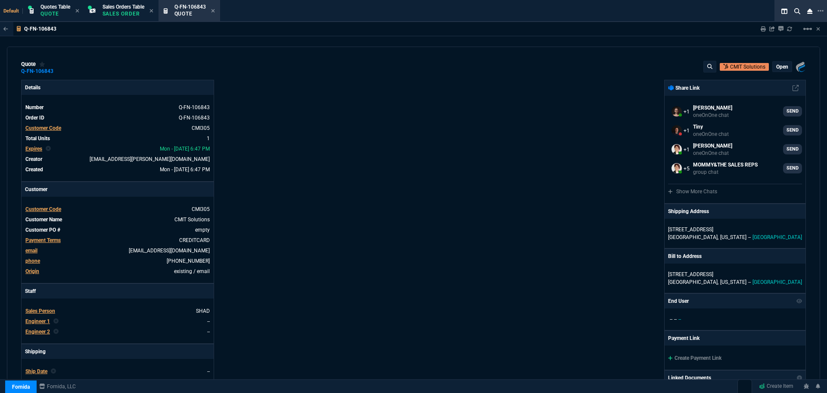
click at [325, 134] on div "Details Number Q-FN-106843 Order ID Q-FN-106843 Customer Code CMI305 Total Unit…" at bounding box center [217, 302] width 393 height 445
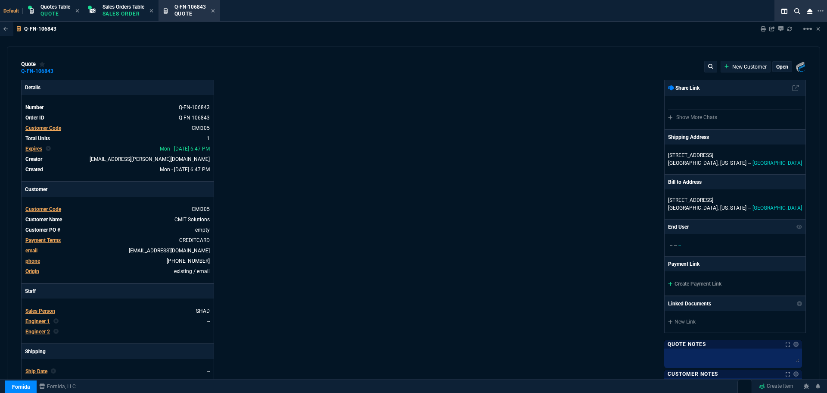
select select "4: SHAD"
type input "20"
type input "303"
type input "13"
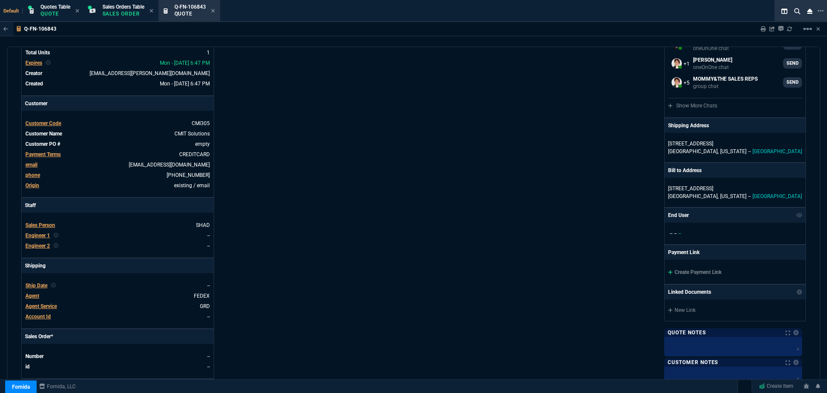
scroll to position [302, 0]
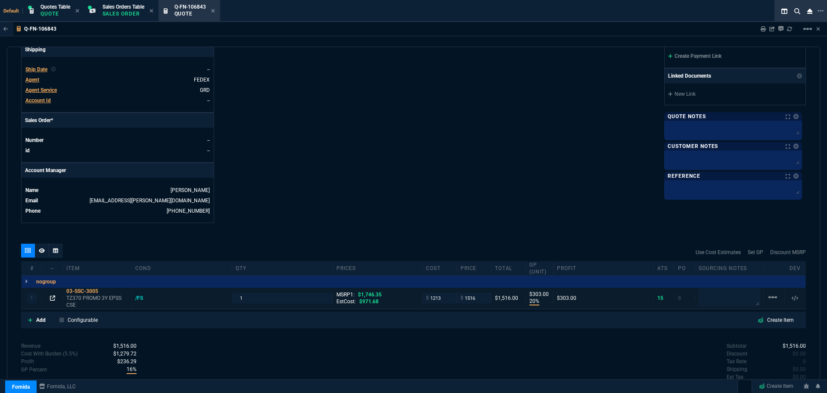
click at [53, 300] on icon at bounding box center [52, 297] width 5 height 5
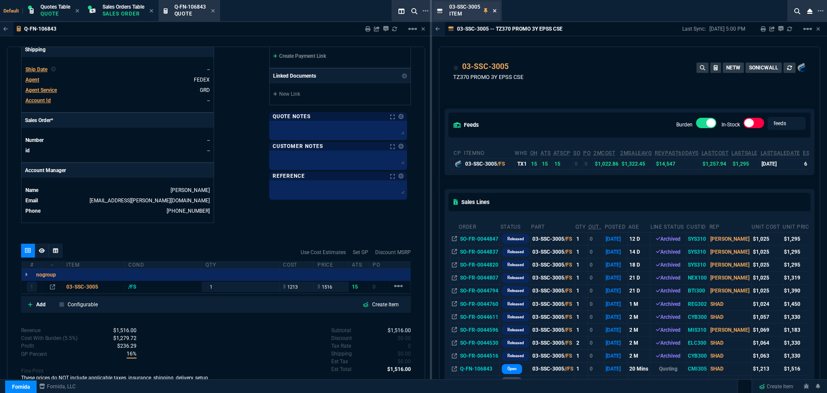
click at [494, 10] on icon at bounding box center [494, 10] width 3 height 3
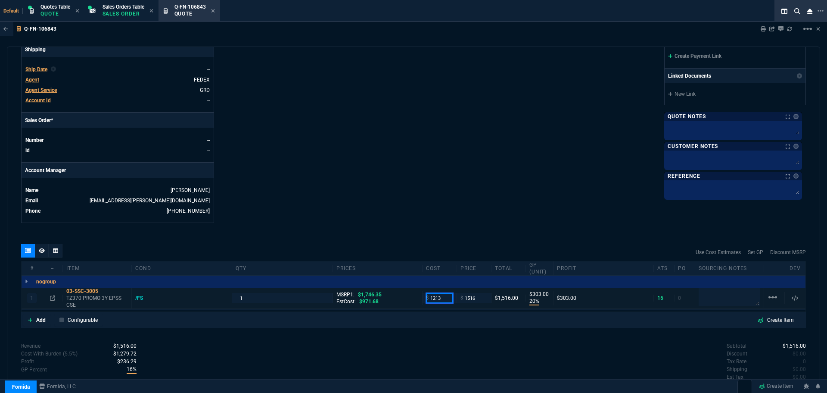
click at [431, 298] on input "1213" at bounding box center [439, 298] width 27 height 10
type input "1025"
click at [463, 131] on div "Fornida, LLC 2609 Technology Dr Suite 300 Plano, TX 75074 Share Link Brian Over…" at bounding box center [610, 0] width 393 height 445
type input "1025"
type input "32"
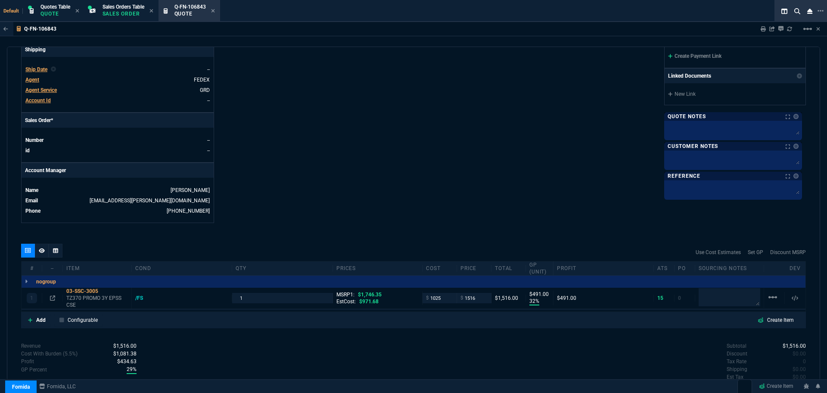
type input "491"
click at [446, 296] on input "1025" at bounding box center [439, 298] width 27 height 10
type input "1213"
click at [465, 153] on div "Fornida, LLC 2609 Technology Dr Suite 300 Plano, TX 75074 Share Link Brian Over…" at bounding box center [610, 0] width 393 height 445
type input "1213"
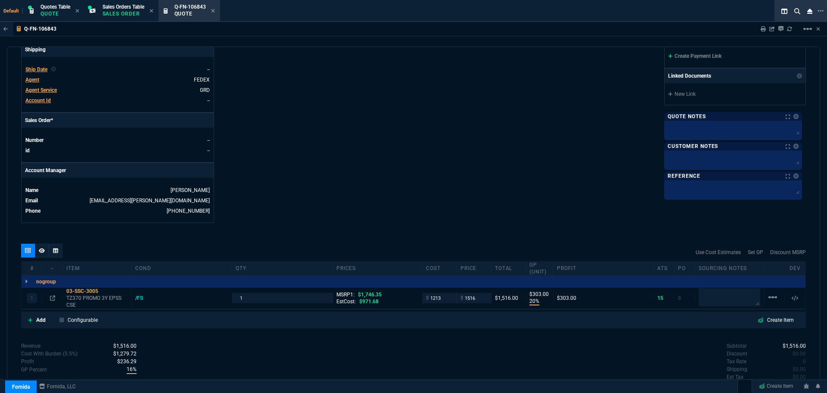
type input "20"
type input "303"
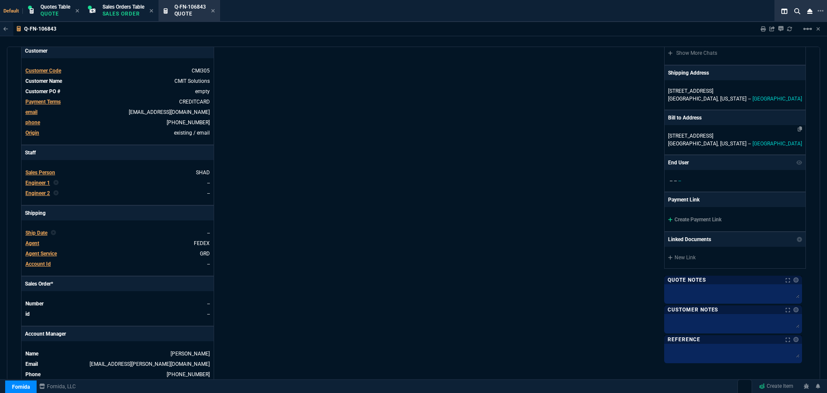
scroll to position [43, 0]
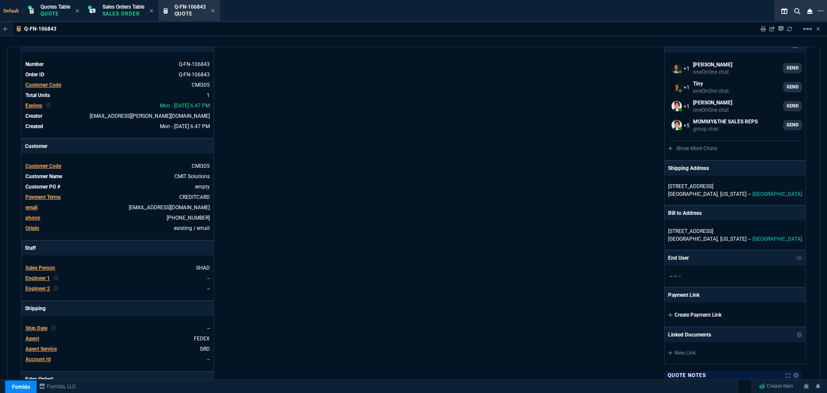
click at [700, 317] on link "Create Payment Link" at bounding box center [694, 315] width 53 height 6
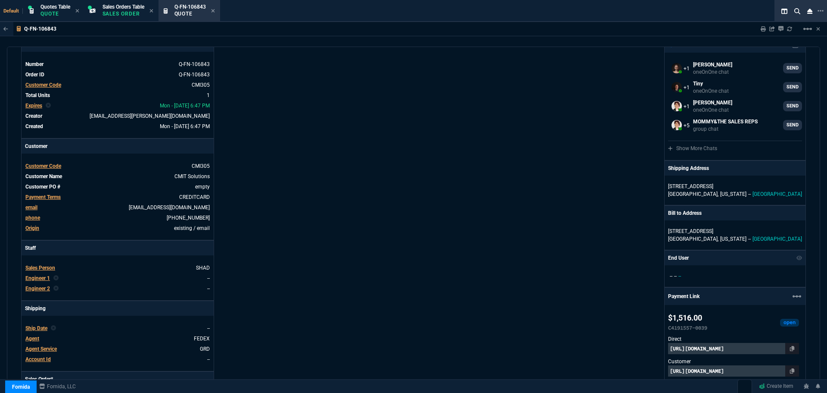
scroll to position [302, 0]
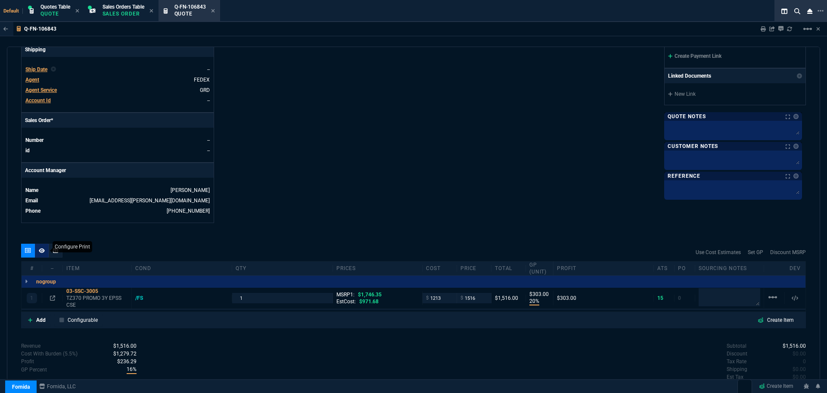
click at [44, 252] on icon at bounding box center [42, 250] width 6 height 5
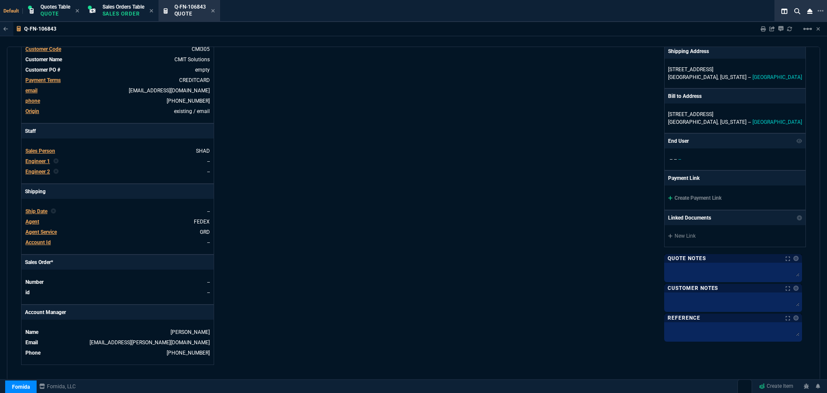
scroll to position [333, 0]
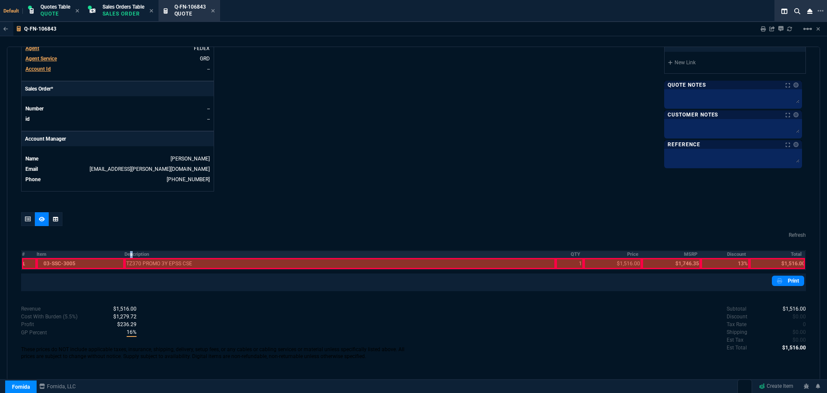
click at [131, 251] on th "Description" at bounding box center [340, 253] width 431 height 7
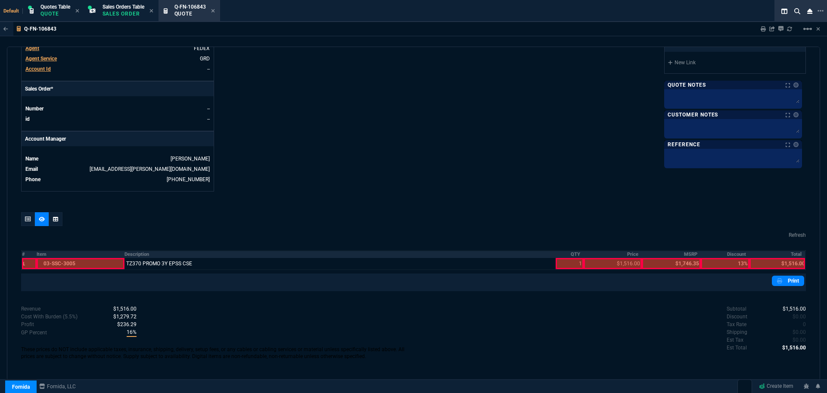
click at [577, 254] on th "QTY" at bounding box center [570, 253] width 28 height 7
click at [631, 255] on th "Price" at bounding box center [613, 253] width 58 height 7
drag, startPoint x: 797, startPoint y: 252, endPoint x: 787, endPoint y: 289, distance: 38.3
click at [796, 254] on th "Total" at bounding box center [778, 253] width 56 height 7
click at [786, 283] on link "Print" at bounding box center [788, 280] width 32 height 10
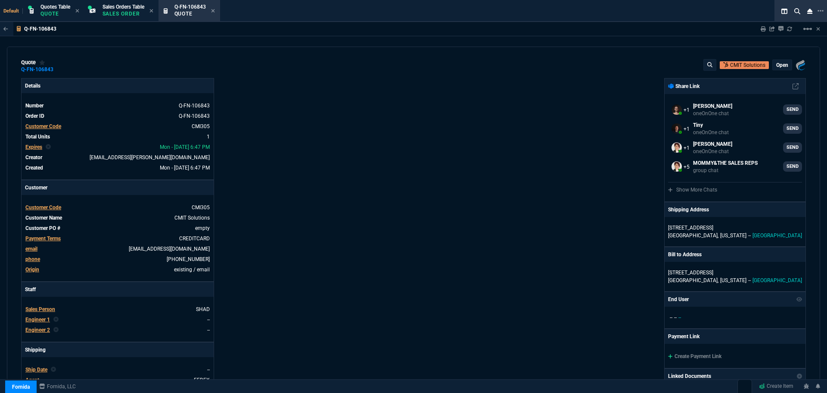
scroll to position [0, 0]
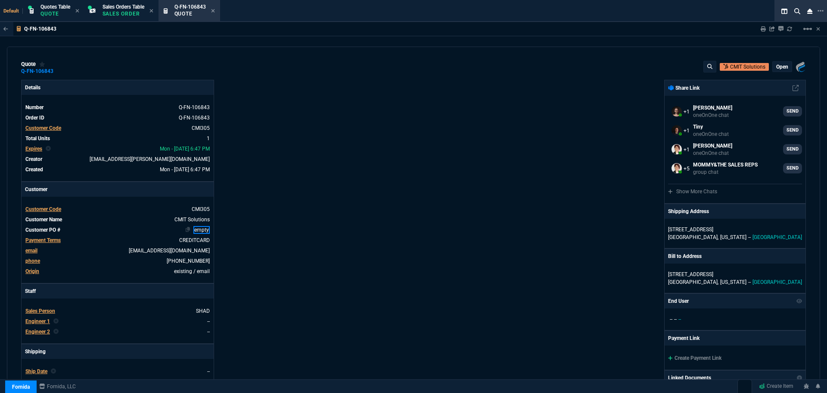
click at [195, 228] on link "empty" at bounding box center [202, 230] width 16 height 8
paste link
click at [411, 218] on div "Details Number Q-FN-106843 Order ID Q-FN-106843 Customer Code CMI305 Total Unit…" at bounding box center [217, 303] width 393 height 446
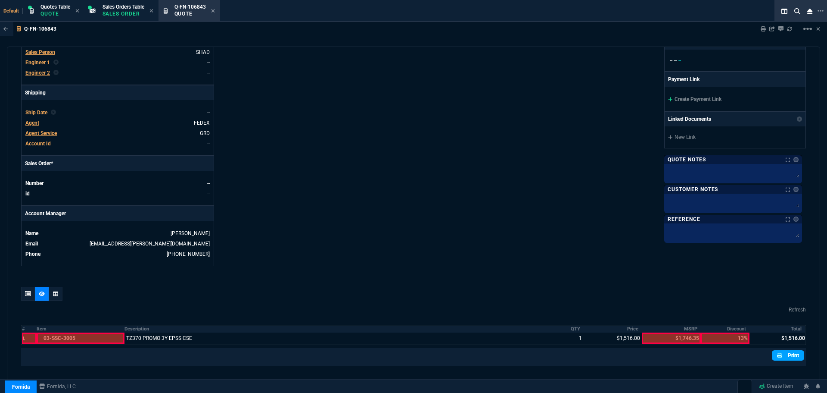
click at [784, 357] on link "Print" at bounding box center [788, 355] width 32 height 10
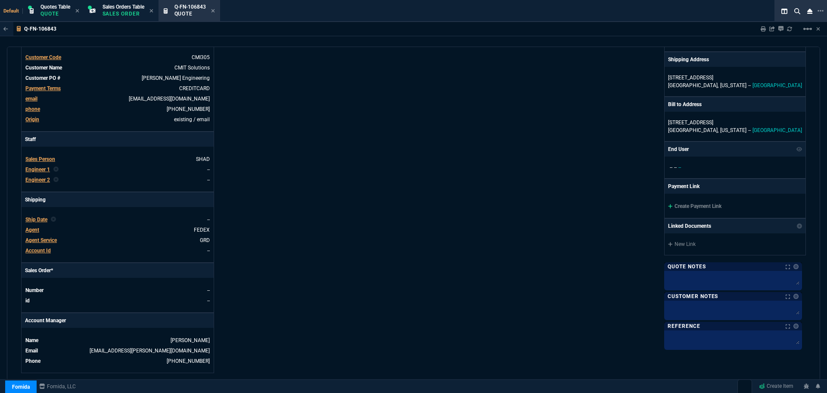
scroll to position [43, 0]
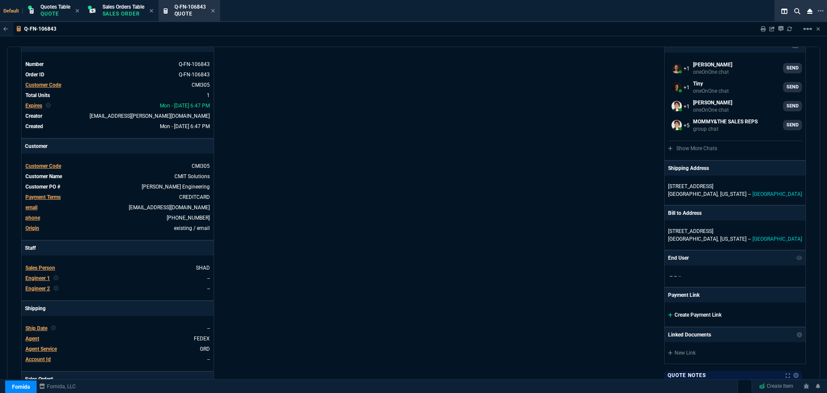
click at [687, 315] on link "Create Payment Link" at bounding box center [694, 315] width 53 height 6
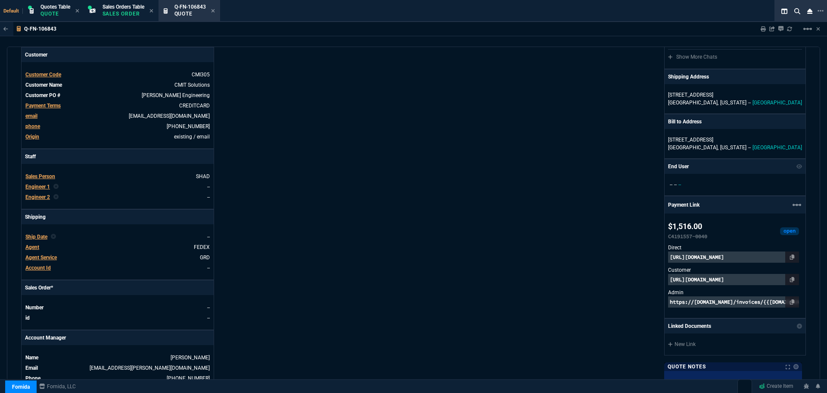
scroll to position [259, 0]
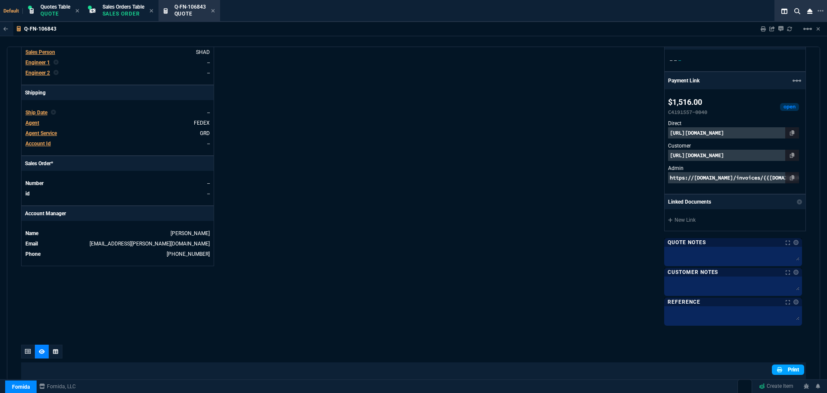
click at [777, 369] on icon at bounding box center [779, 369] width 5 height 5
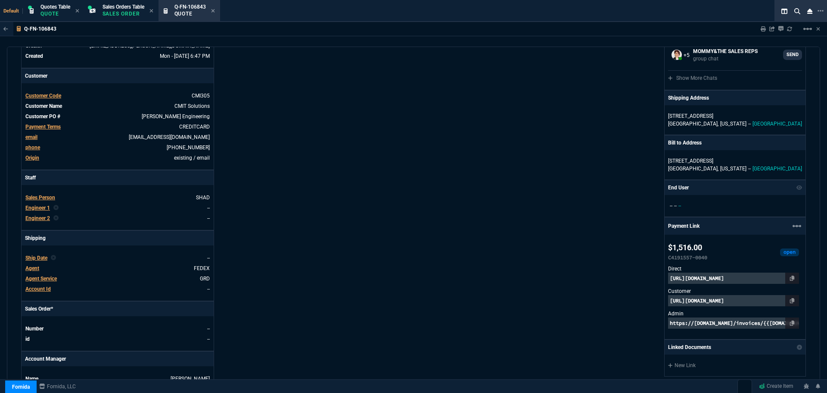
scroll to position [0, 0]
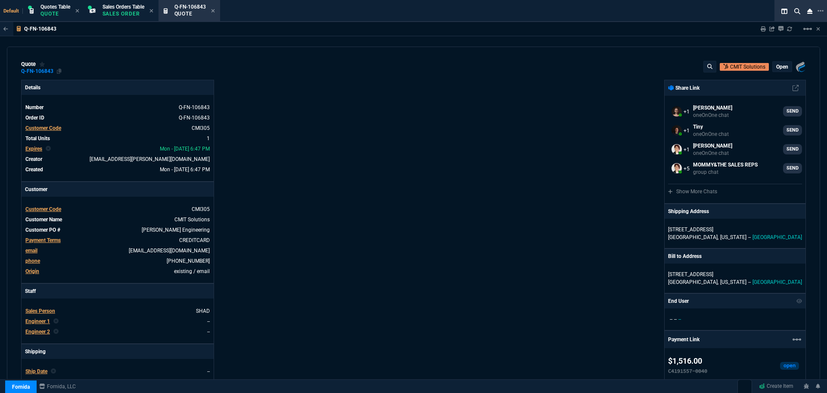
drag, startPoint x: 59, startPoint y: 72, endPoint x: 42, endPoint y: 71, distance: 16.8
click at [59, 72] on icon at bounding box center [59, 71] width 5 height 5
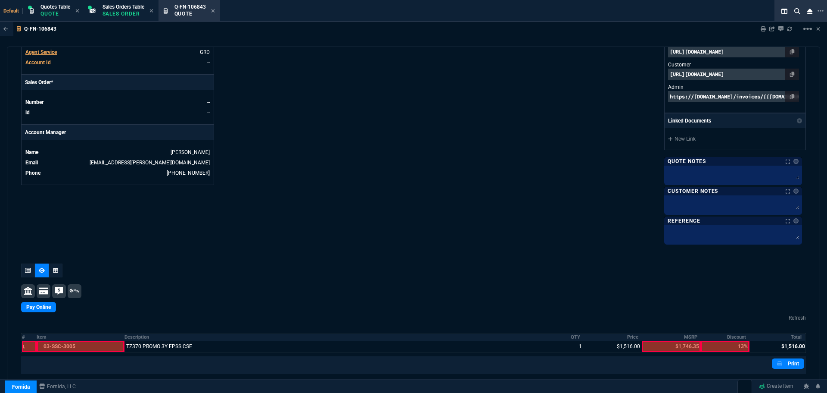
scroll to position [302, 0]
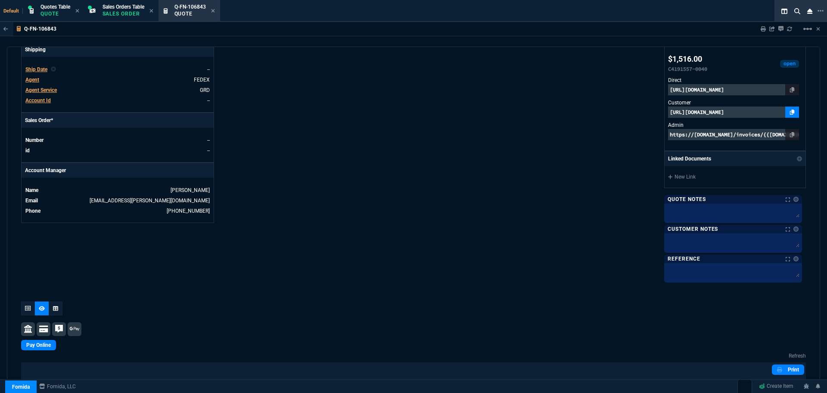
click at [792, 112] on icon at bounding box center [792, 111] width 5 height 5
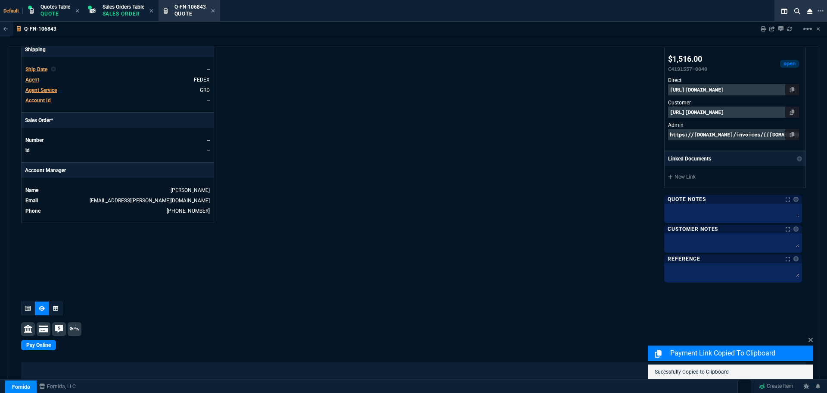
click at [757, 114] on p "https://pay.fornida.com/public/quotes/Q-FN-106843/checkout" at bounding box center [733, 111] width 131 height 11
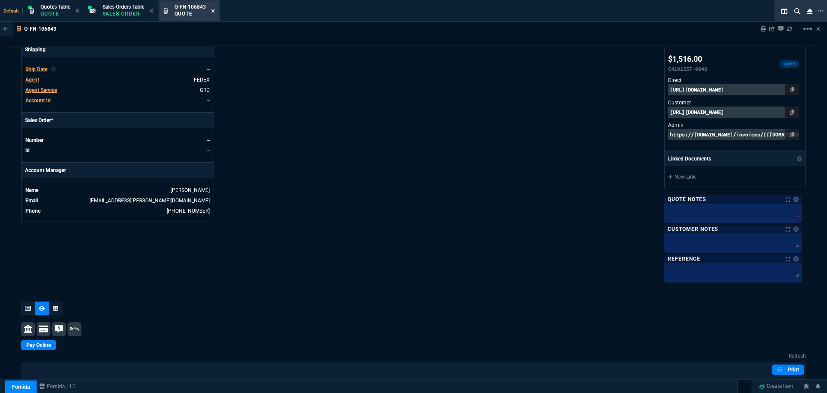
click at [215, 11] on icon at bounding box center [212, 10] width 3 height 3
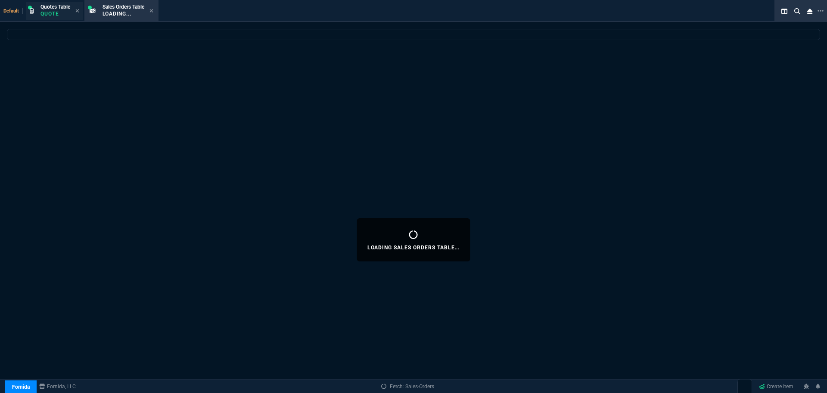
select select
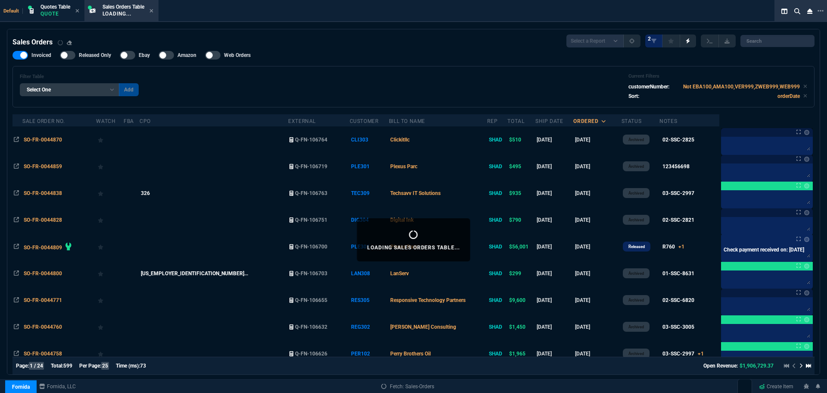
click at [50, 12] on p "Quote" at bounding box center [56, 13] width 30 height 7
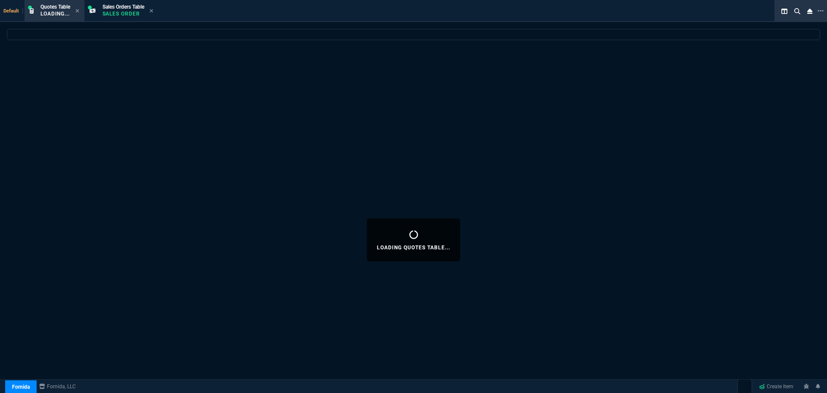
select select
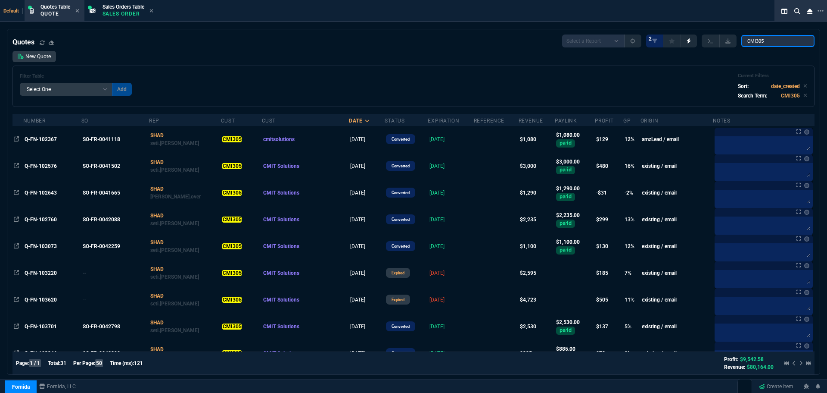
click at [801, 42] on input "CMI305" at bounding box center [778, 41] width 73 height 12
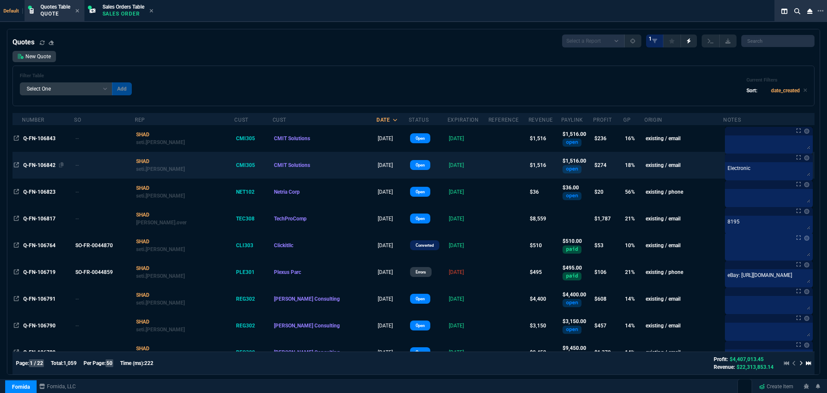
click at [43, 165] on span "Q-FN-106842" at bounding box center [39, 165] width 32 height 6
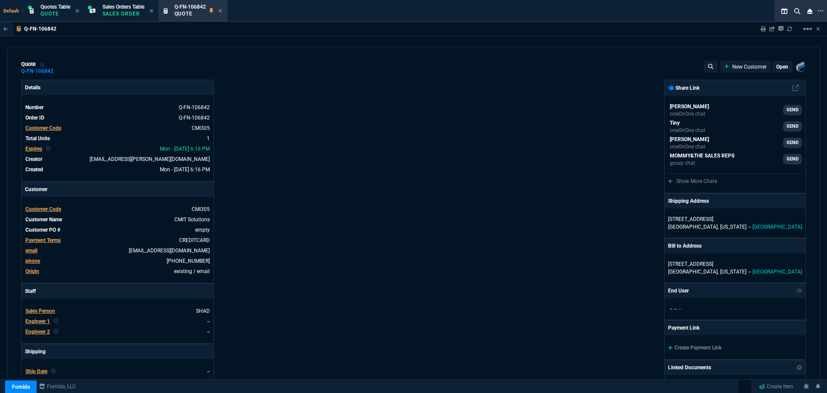
type input "1908.52"
type input "22"
type input "339"
type input "21"
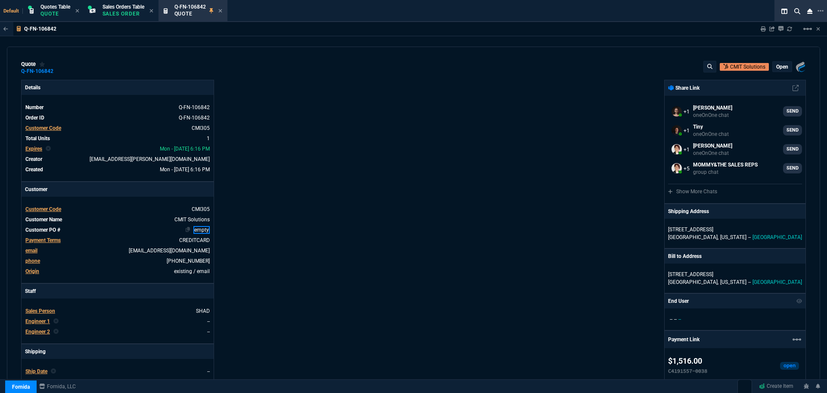
click at [205, 231] on link "empty" at bounding box center [202, 230] width 16 height 8
paste link
click at [262, 231] on div "Details Number Q-FN-106842 Order ID Q-FN-106842 Customer Code CMI305 Total Unit…" at bounding box center [217, 331] width 393 height 503
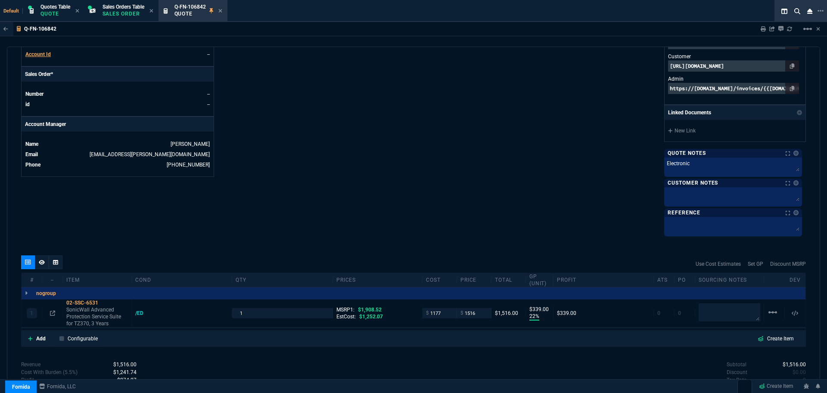
scroll to position [407, 0]
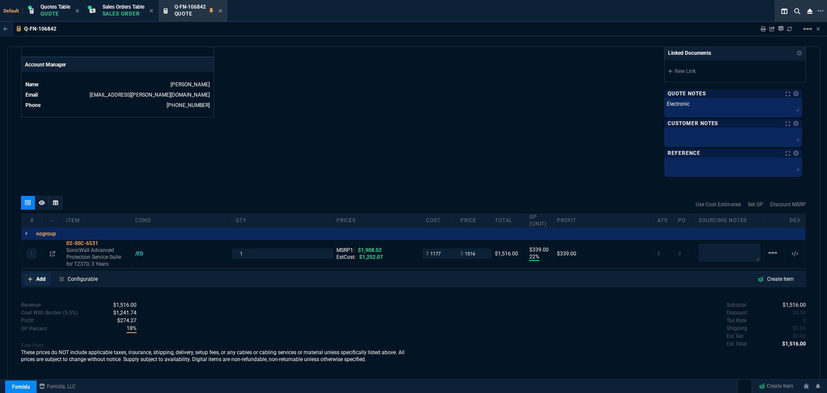
click at [37, 280] on p "Add" at bounding box center [40, 279] width 9 height 8
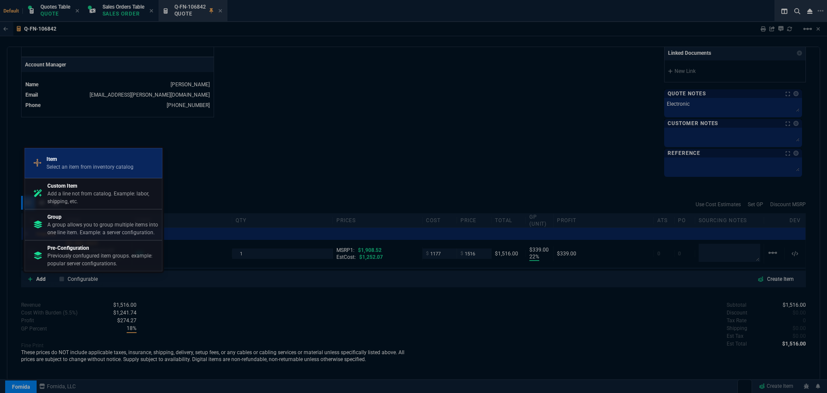
click at [61, 162] on p "Item" at bounding box center [90, 159] width 87 height 8
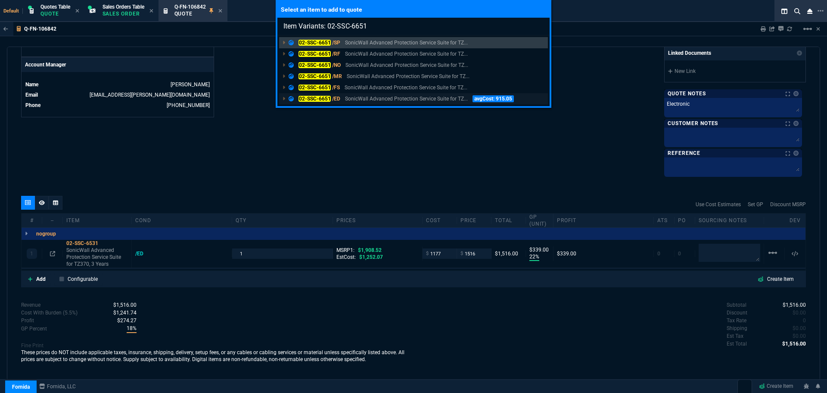
type input "Item Variants: 02-SSC-6651"
click at [310, 99] on mark "02-SSC-6651" at bounding box center [315, 99] width 32 height 6
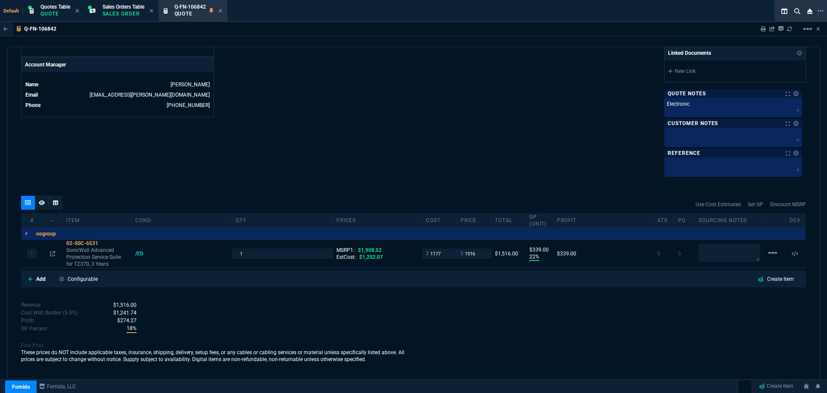
click at [38, 280] on p "Add" at bounding box center [40, 279] width 9 height 8
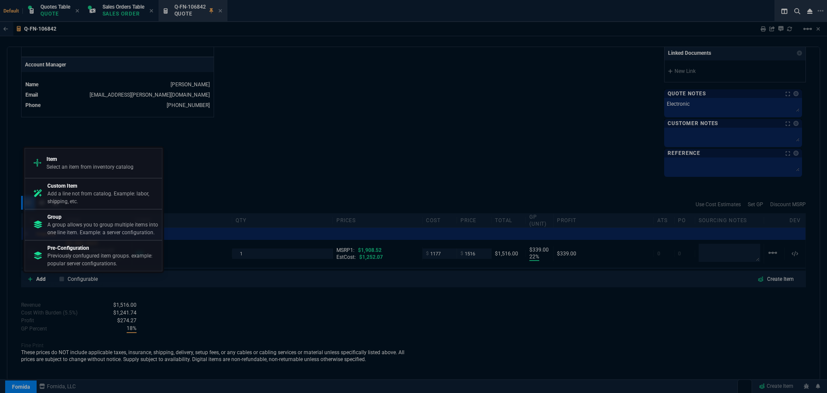
click at [89, 146] on div "Item Select an item from inventory catalog Custom Item Add a line not from cata…" at bounding box center [93, 209] width 141 height 127
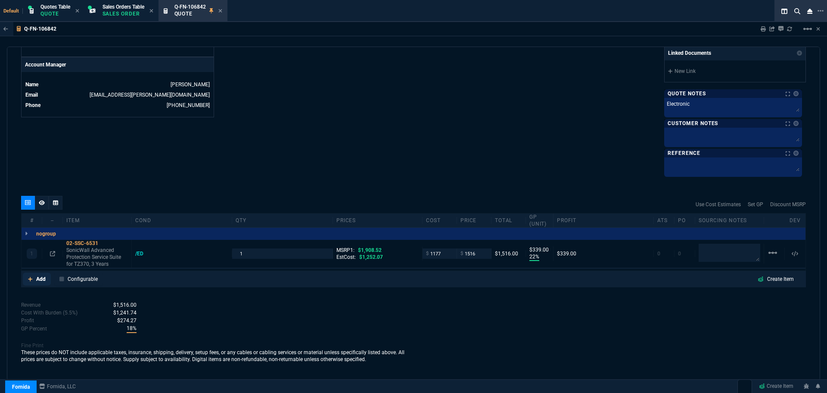
click at [40, 282] on p "Add" at bounding box center [40, 279] width 9 height 8
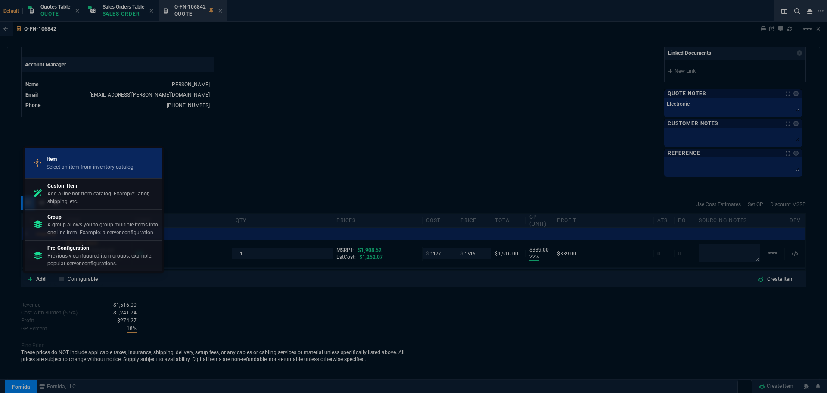
click at [79, 156] on p "Item" at bounding box center [90, 159] width 87 height 8
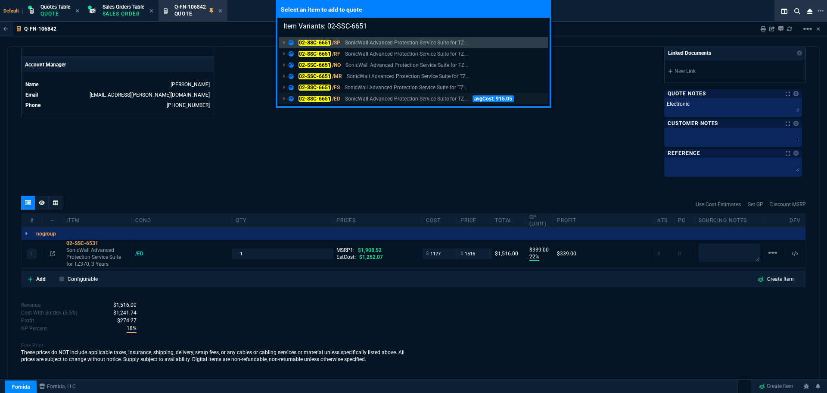
type input "Item Variants: 02-SSC-6651"
click at [315, 99] on mark "02-SSC-6651" at bounding box center [315, 99] width 32 height 6
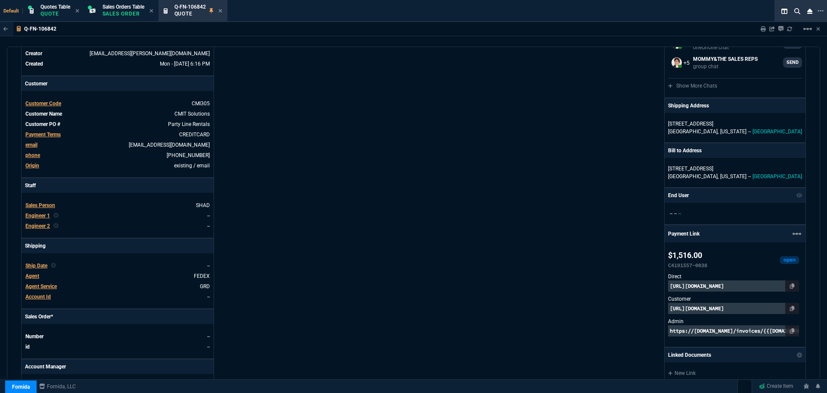
scroll to position [0, 0]
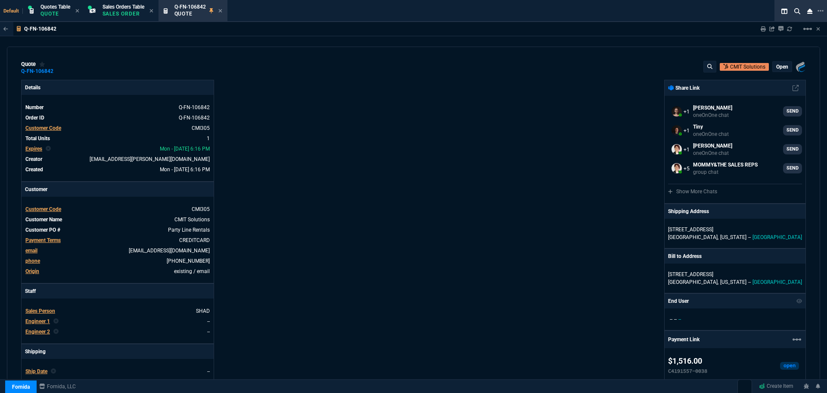
click at [777, 66] on p "open" at bounding box center [783, 66] width 12 height 7
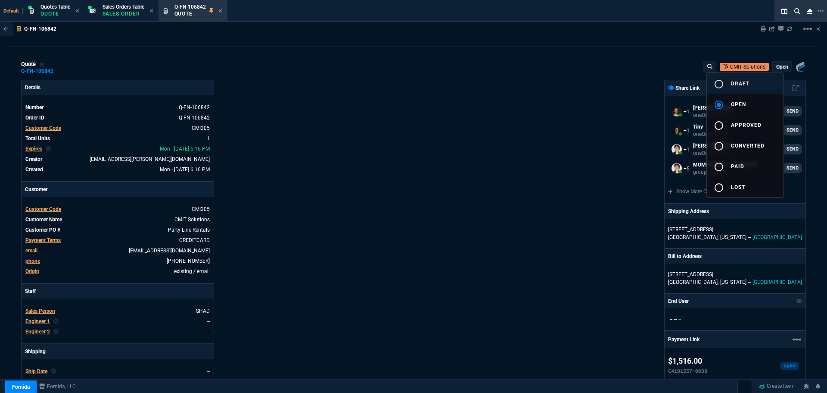
click at [732, 82] on span "draft" at bounding box center [740, 84] width 19 height 6
type input "1908.52"
type input "1260.57"
type input "22"
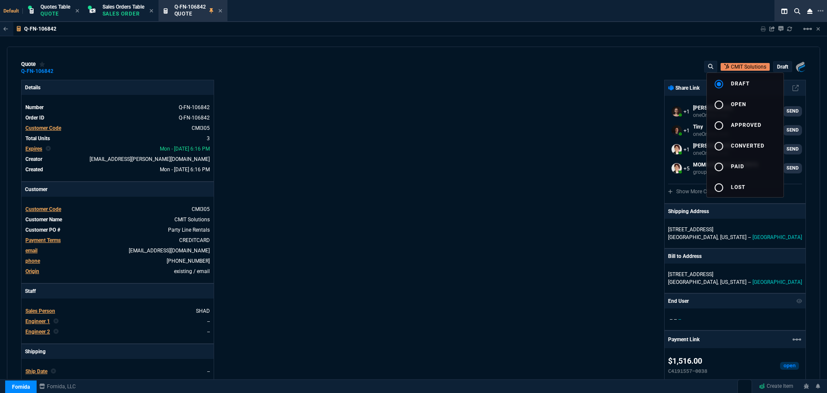
type input "339"
type input "14"
type input "145"
type input "14"
type input "145"
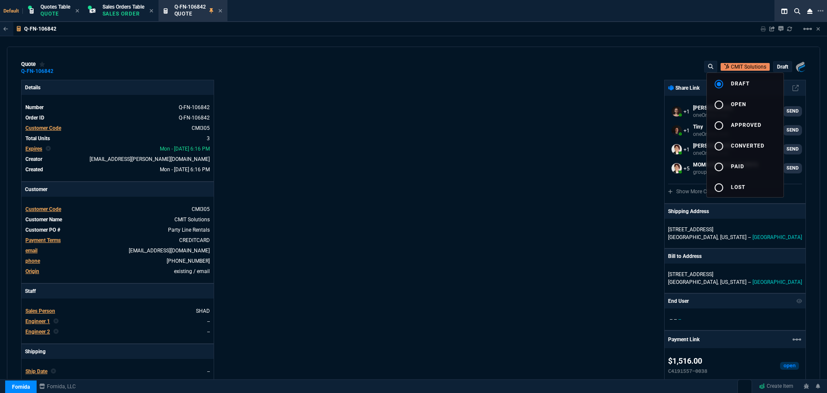
type input "21"
type input "16"
click at [329, 287] on div at bounding box center [413, 196] width 827 height 393
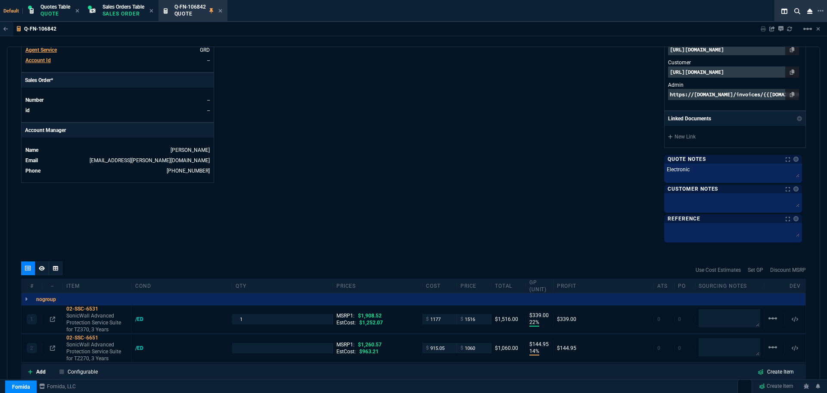
scroll to position [474, 0]
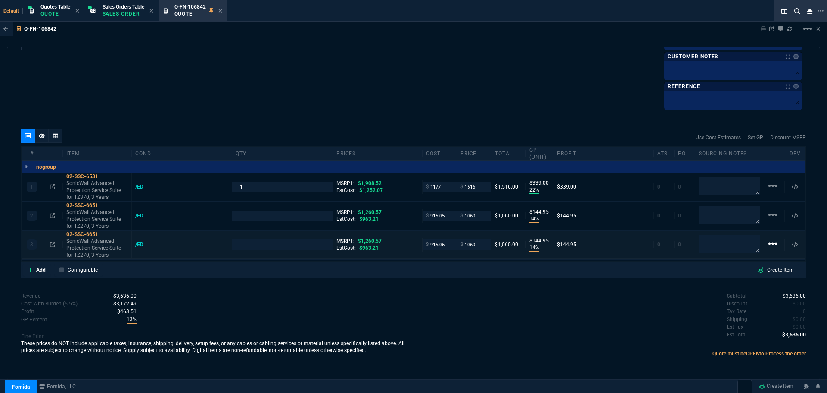
click at [774, 245] on mat-icon "linear_scale" at bounding box center [773, 243] width 10 height 10
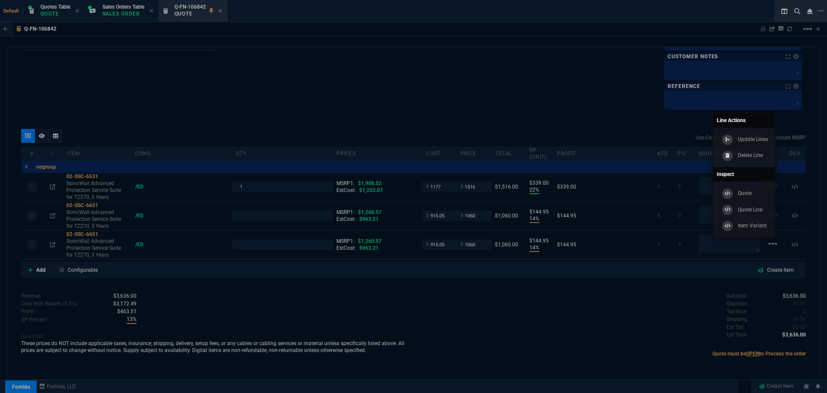
scroll to position [416, 0]
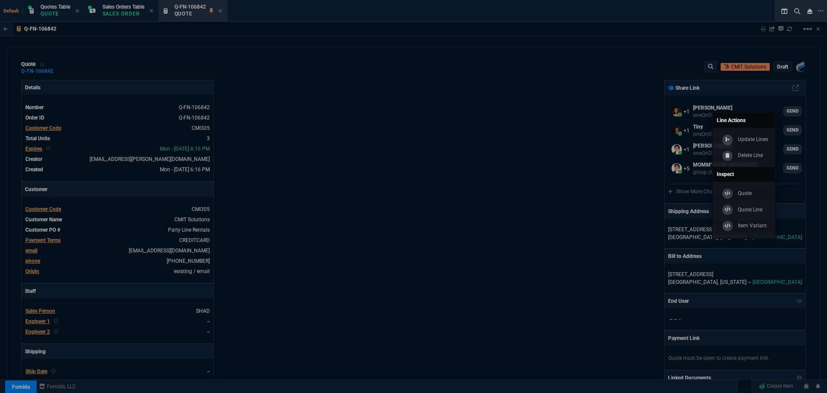
select select "4: SHAD"
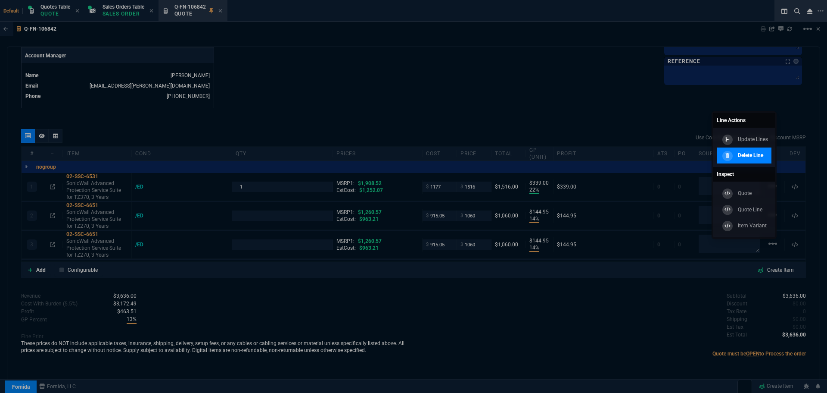
click at [752, 159] on p "Delete Line" at bounding box center [750, 155] width 25 height 8
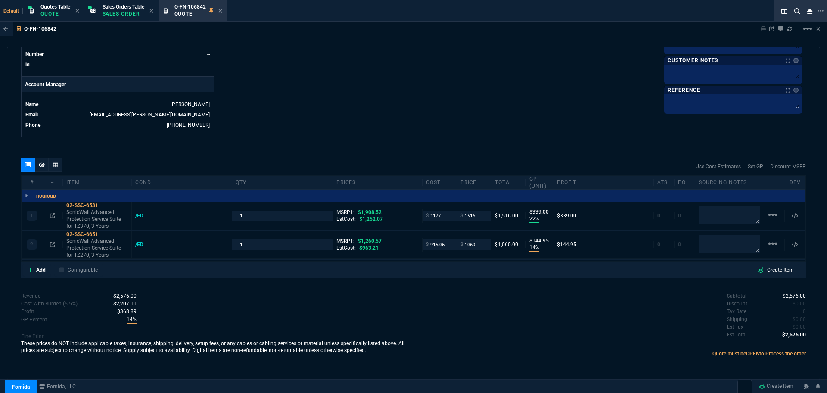
scroll to position [387, 0]
type input "22"
type input "339"
type input "14"
type input "145"
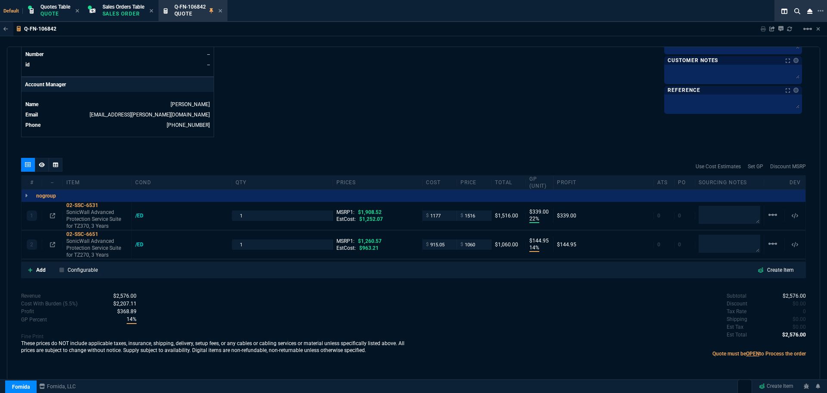
type input "21"
type input "16"
click at [443, 246] on input "915.05" at bounding box center [439, 244] width 27 height 10
paste input "818.72"
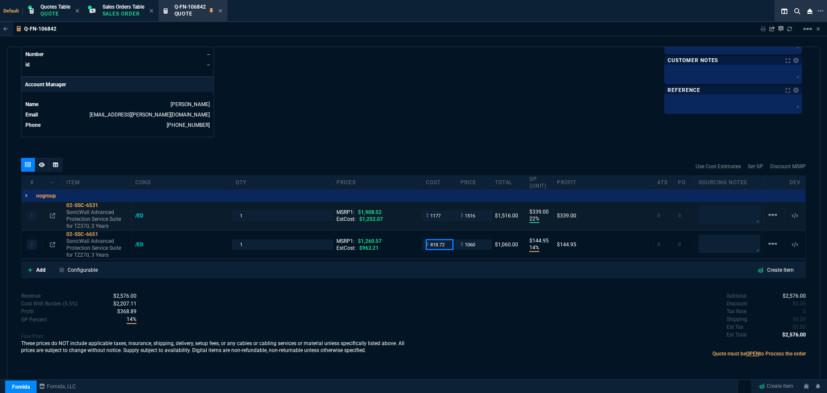
type input "818.72"
click at [731, 212] on textarea at bounding box center [730, 215] width 62 height 18
type input "818.72"
type input "23"
type input "241"
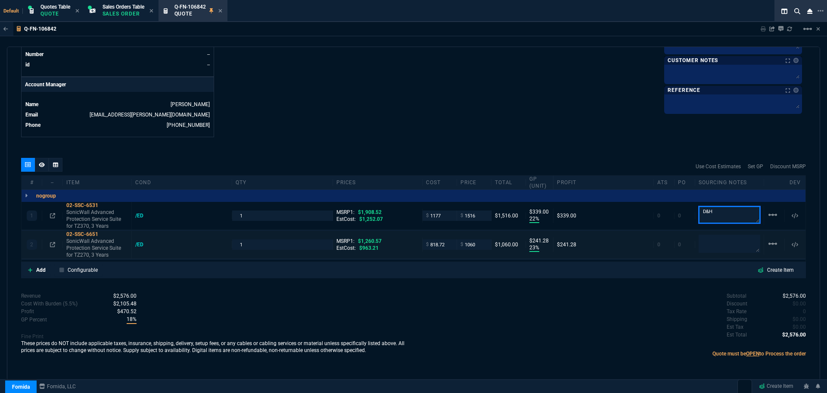
click at [749, 247] on textarea at bounding box center [730, 243] width 62 height 18
type textarea "D&H"
click at [703, 241] on textarea at bounding box center [730, 243] width 62 height 19
type textarea "D&H"
click at [52, 243] on icon at bounding box center [52, 244] width 5 height 5
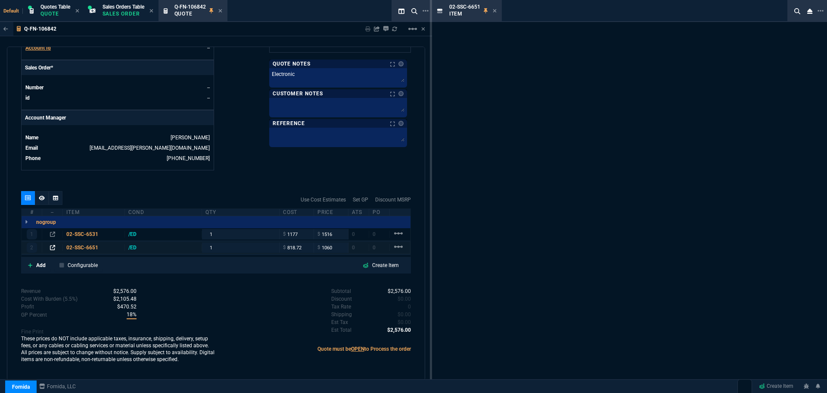
scroll to position [355, 0]
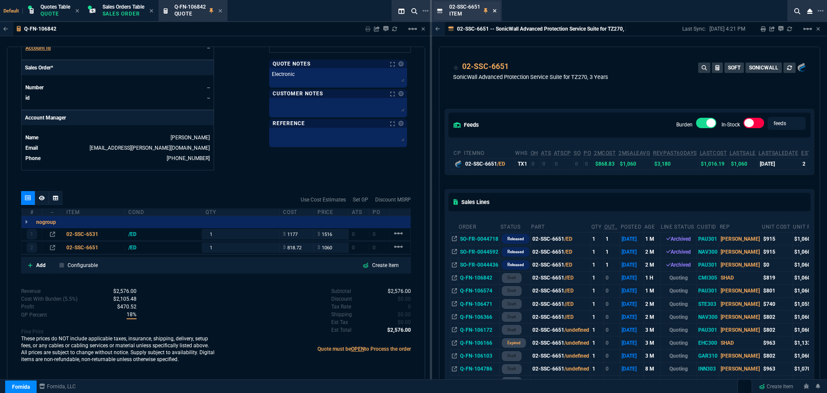
click at [495, 12] on icon at bounding box center [495, 10] width 4 height 5
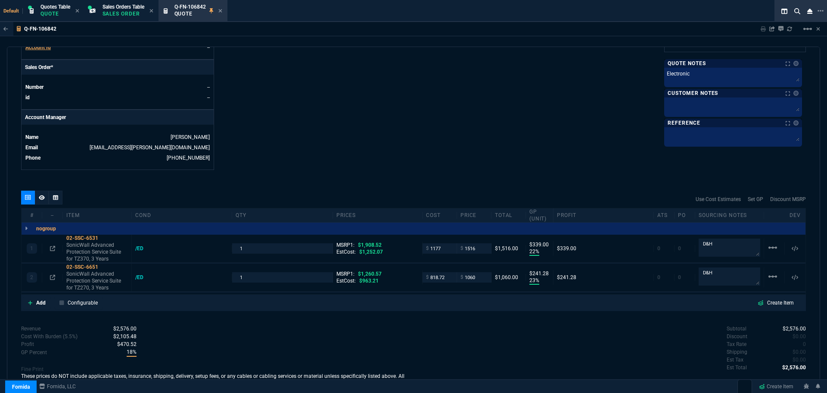
scroll to position [387, 0]
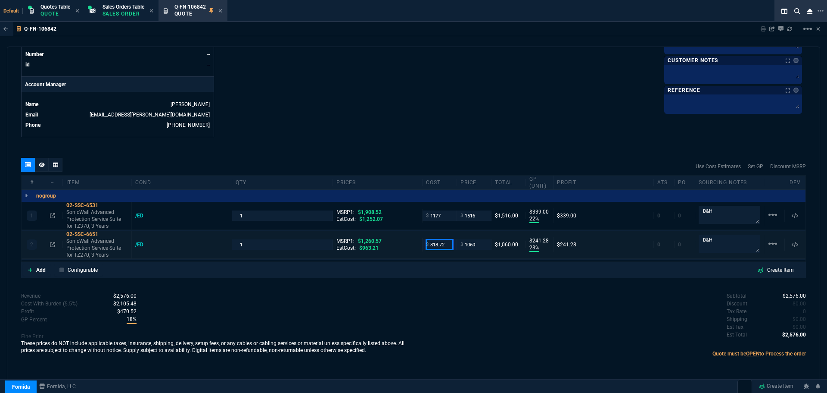
click at [445, 245] on input "818.72" at bounding box center [439, 244] width 27 height 10
type input "778"
click at [440, 296] on div "Subtotal $2,576.00 Discount $0.00 Tax Rate 0 Shipping $0.00 Est Tax $0.00 Est T…" at bounding box center [610, 315] width 393 height 47
type input "778"
type input "27"
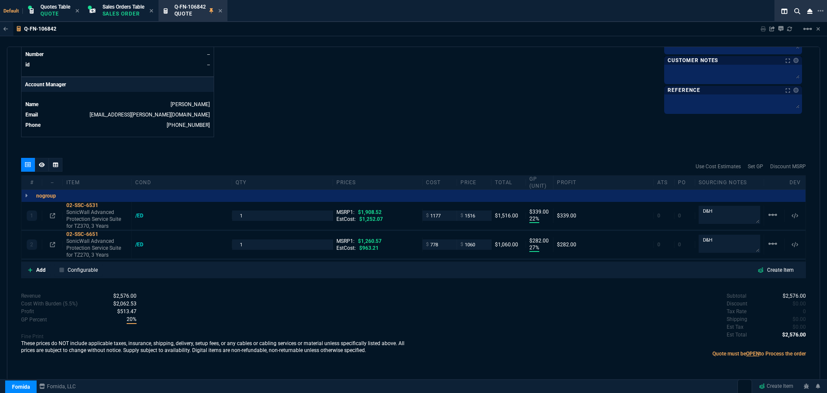
type input "282"
click at [106, 234] on icon at bounding box center [104, 233] width 5 height 5
click at [474, 246] on input "1060" at bounding box center [474, 244] width 27 height 10
type input "999"
click at [503, 293] on div "Subtotal $2,576.00 Discount $0.00 Tax Rate 0 Shipping $0.00 Est Tax $0.00 Est T…" at bounding box center [610, 315] width 393 height 47
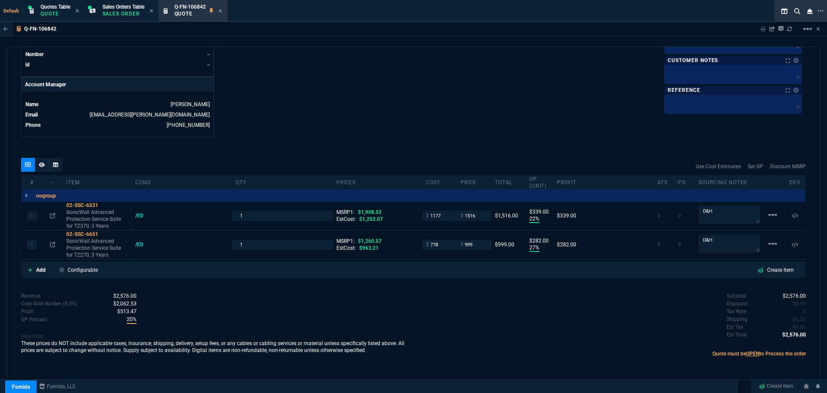
type input "999"
type input "22"
type input "221"
type input "21"
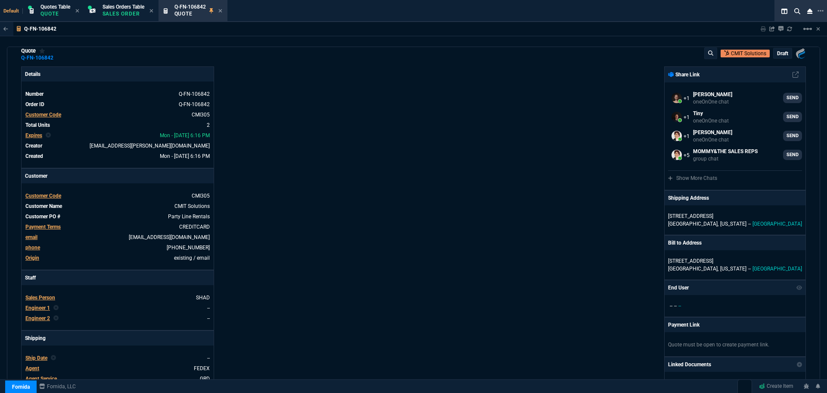
scroll to position [0, 0]
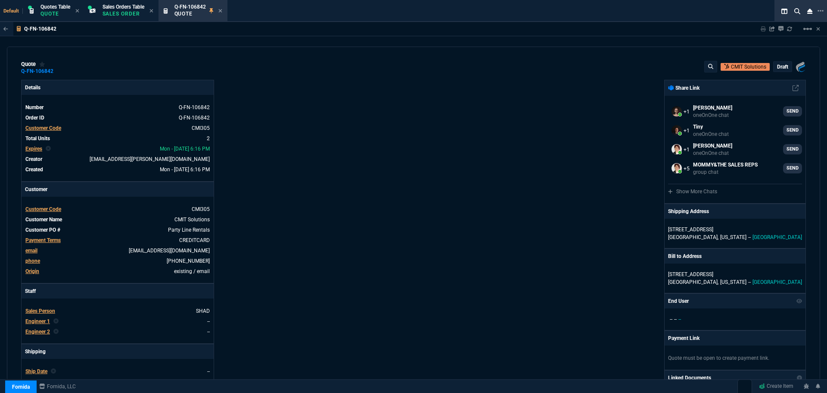
click at [780, 67] on p "draft" at bounding box center [782, 66] width 11 height 7
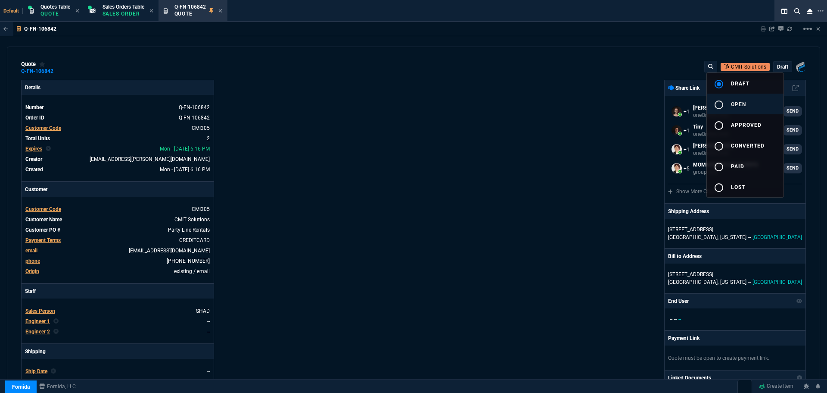
click at [715, 104] on mat-icon "radio_button_unchecked" at bounding box center [719, 105] width 10 height 10
type input "22"
type input "339"
type input "22"
type input "221"
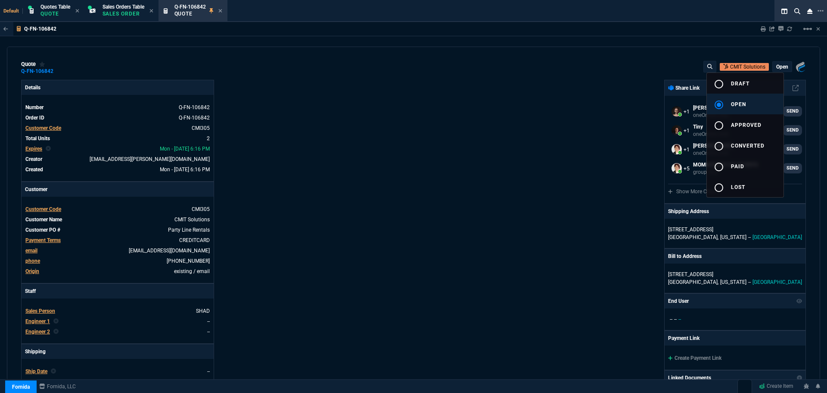
type input "21"
click at [389, 177] on div at bounding box center [413, 196] width 827 height 393
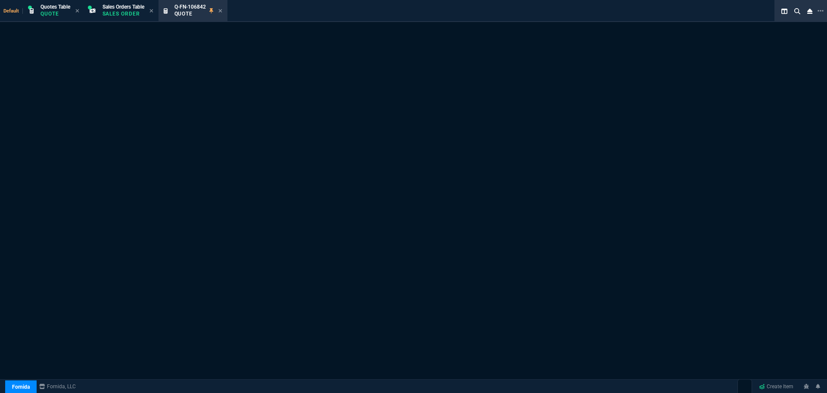
select select "4: SHAD"
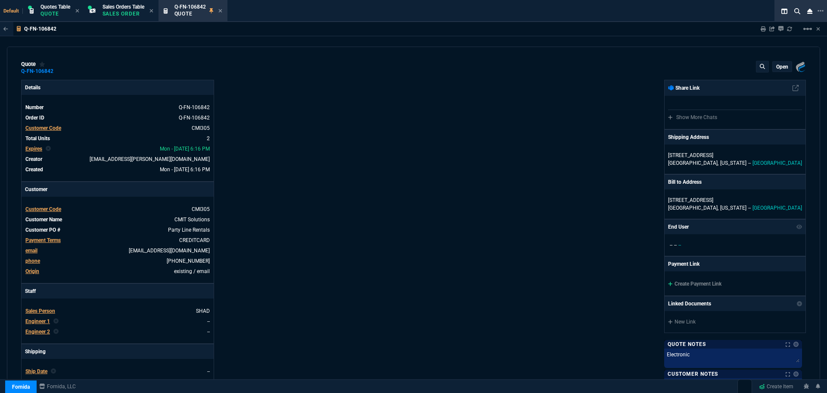
type input "22"
type input "339"
type input "1908.52"
type input "22"
type input "221"
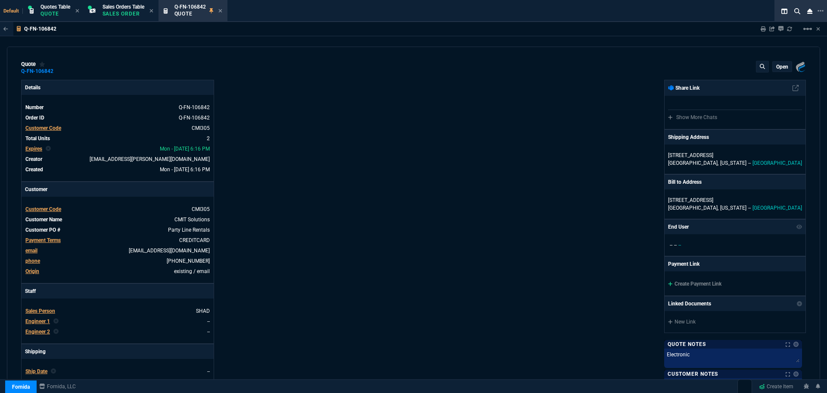
type input "1260.57"
type input "21"
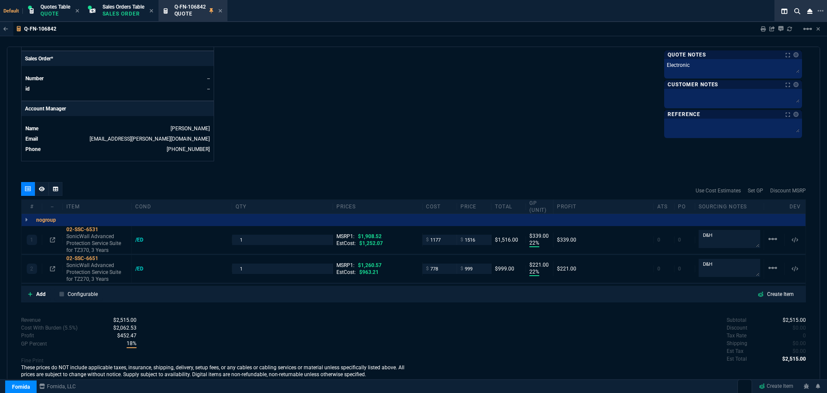
scroll to position [378, 0]
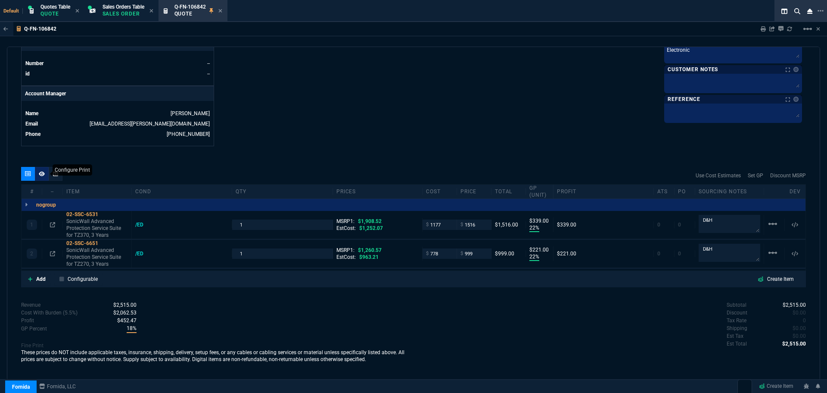
click at [37, 175] on div at bounding box center [42, 174] width 14 height 14
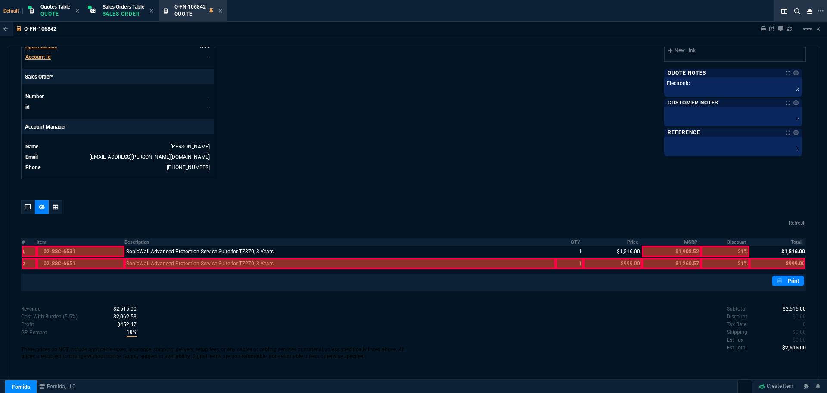
scroll to position [345, 0]
click at [188, 260] on div at bounding box center [340, 263] width 431 height 11
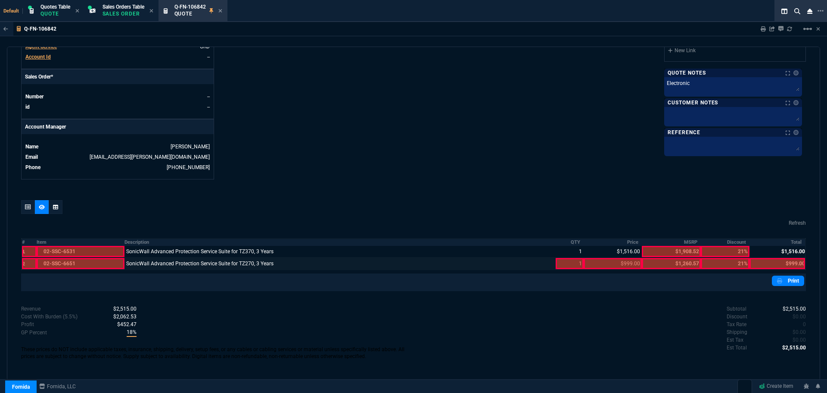
click at [571, 267] on div at bounding box center [570, 263] width 28 height 11
drag, startPoint x: 603, startPoint y: 268, endPoint x: 810, endPoint y: 260, distance: 207.9
click at [612, 266] on div at bounding box center [613, 263] width 58 height 11
click at [774, 262] on div at bounding box center [778, 263] width 56 height 11
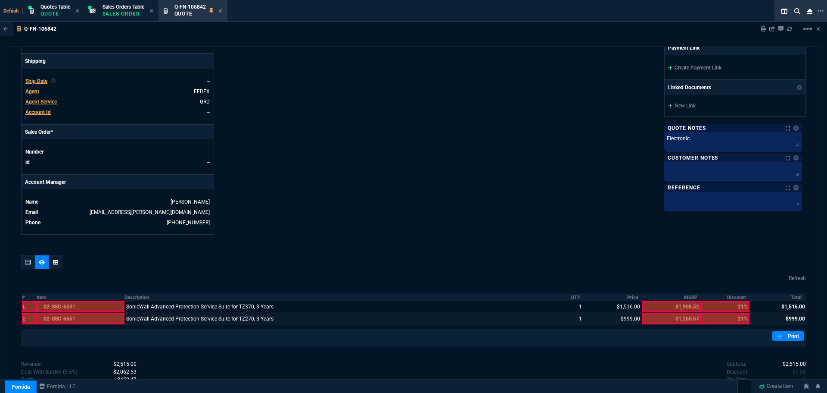
scroll to position [173, 0]
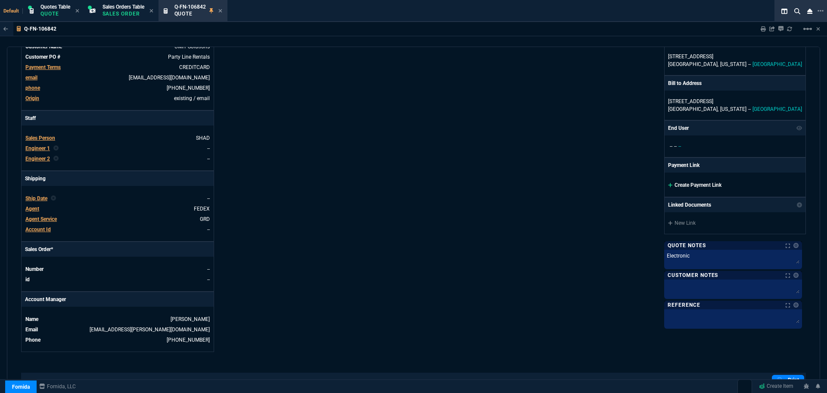
click at [695, 184] on link "Create Payment Link" at bounding box center [694, 185] width 53 height 6
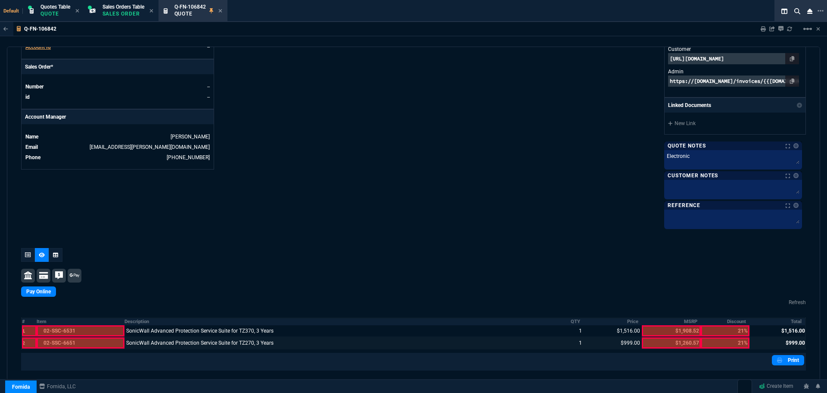
scroll to position [431, 0]
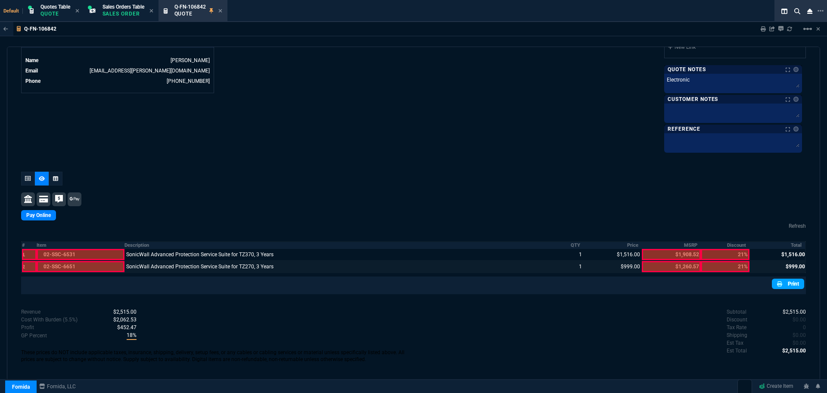
click at [777, 288] on link "Print" at bounding box center [788, 283] width 32 height 10
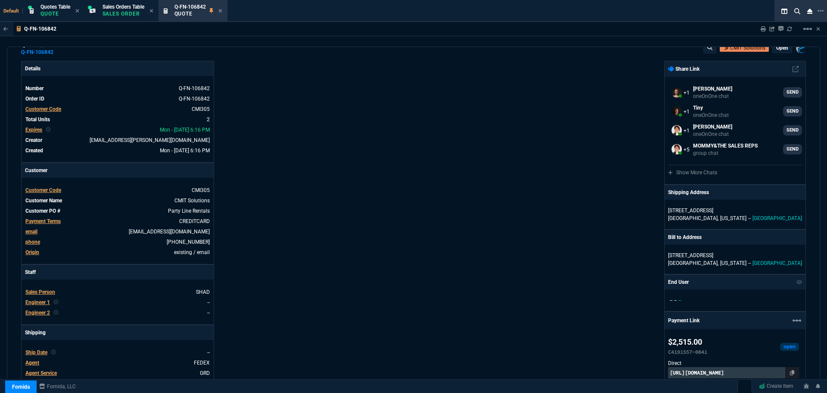
scroll to position [0, 0]
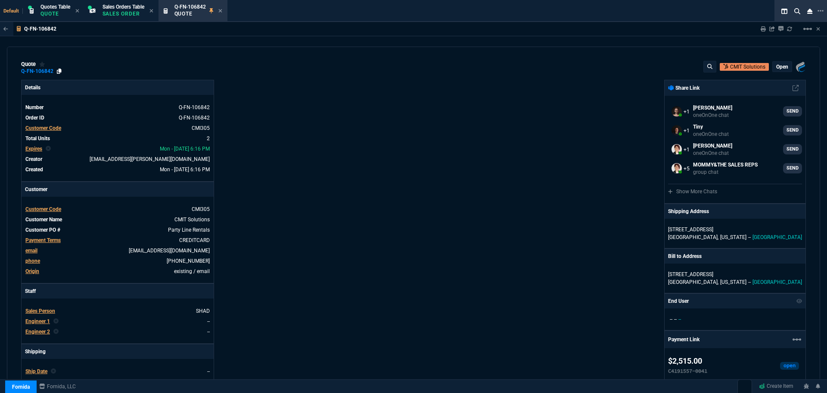
click at [57, 71] on icon at bounding box center [59, 71] width 5 height 5
click at [59, 69] on icon at bounding box center [59, 71] width 5 height 5
click at [162, 228] on icon at bounding box center [162, 229] width 5 height 5
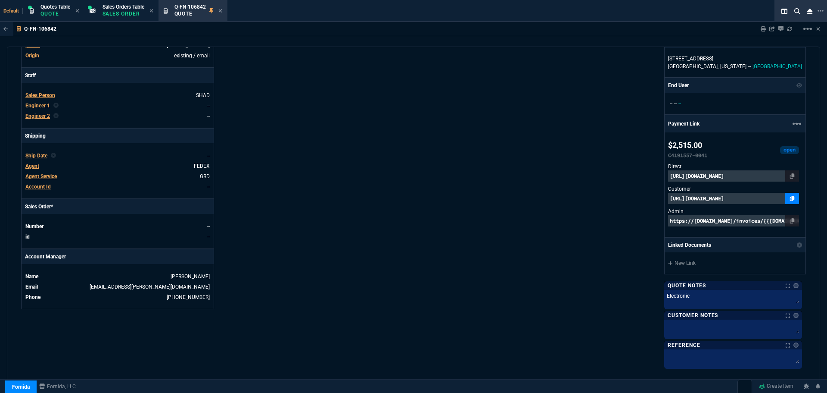
click at [791, 198] on icon at bounding box center [792, 198] width 5 height 5
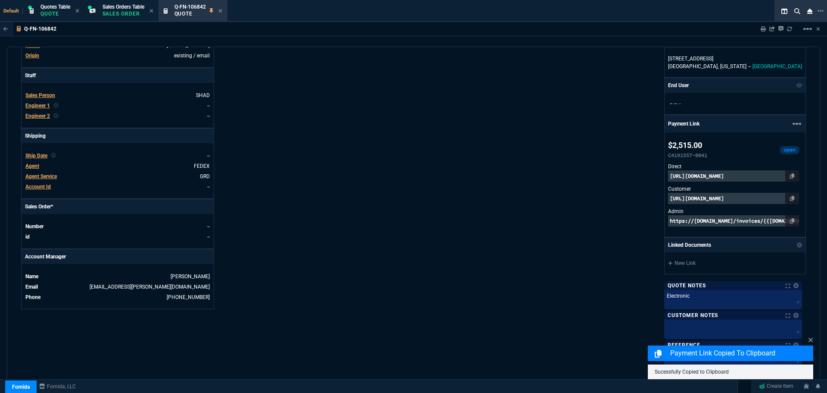
click at [755, 197] on p "https://pay.fornida.com/public/quotes/Q-FN-106842/checkout" at bounding box center [733, 198] width 131 height 11
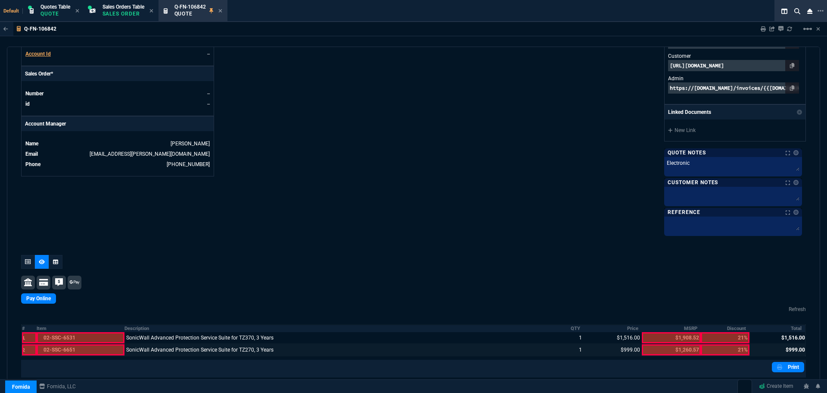
scroll to position [434, 0]
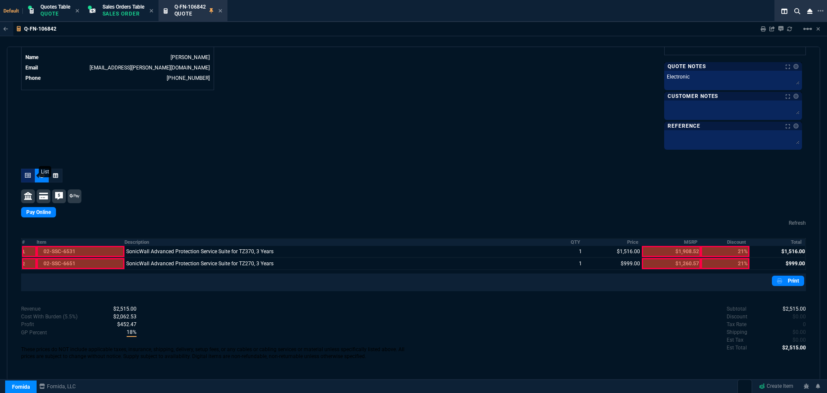
drag, startPoint x: 27, startPoint y: 177, endPoint x: 34, endPoint y: 177, distance: 7.3
click at [27, 176] on icon at bounding box center [28, 175] width 6 height 5
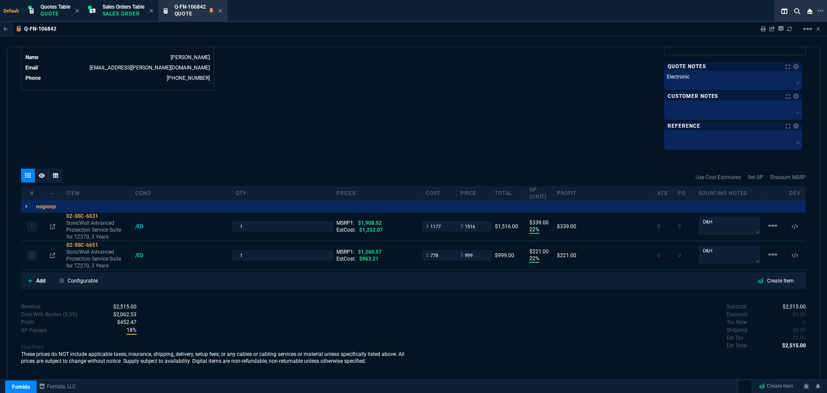
type input "22"
type input "339"
type input "22"
type input "221"
type input "21"
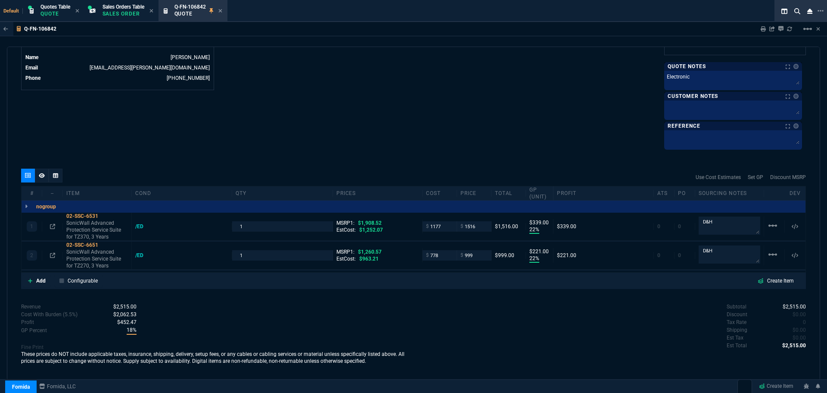
type input "21"
click at [715, 224] on textarea "D&H" at bounding box center [730, 225] width 62 height 17
type textarea "D&H /ED"
click at [716, 250] on textarea "D&H" at bounding box center [730, 254] width 62 height 18
type textarea "D&H / ED"
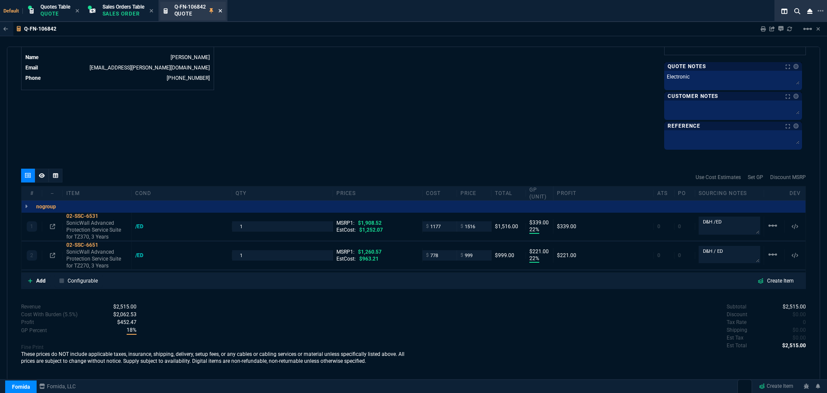
click at [222, 10] on icon at bounding box center [220, 10] width 3 height 3
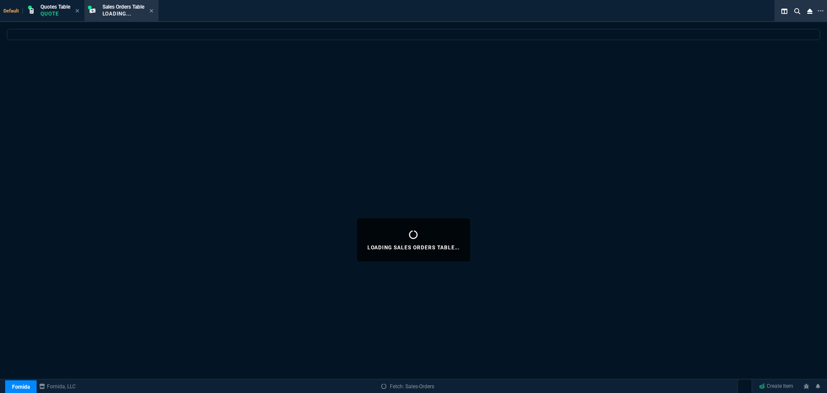
select select
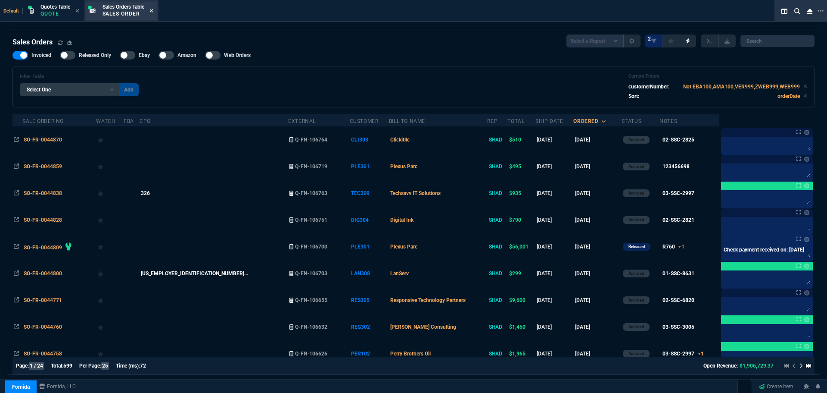
click at [153, 12] on icon at bounding box center [152, 10] width 4 height 5
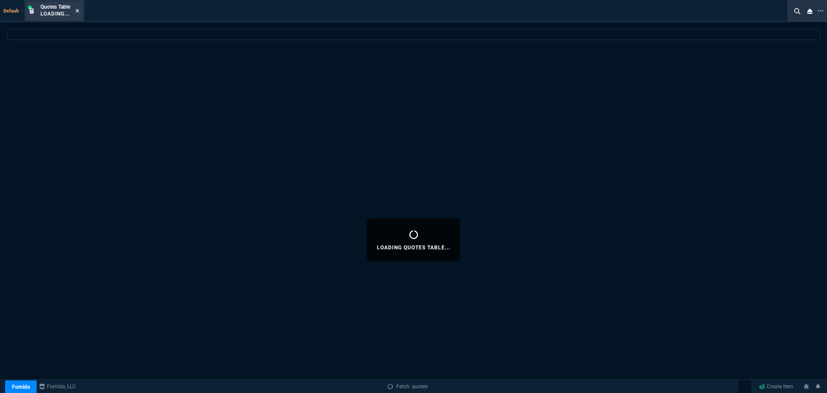
click at [78, 9] on icon at bounding box center [77, 10] width 4 height 5
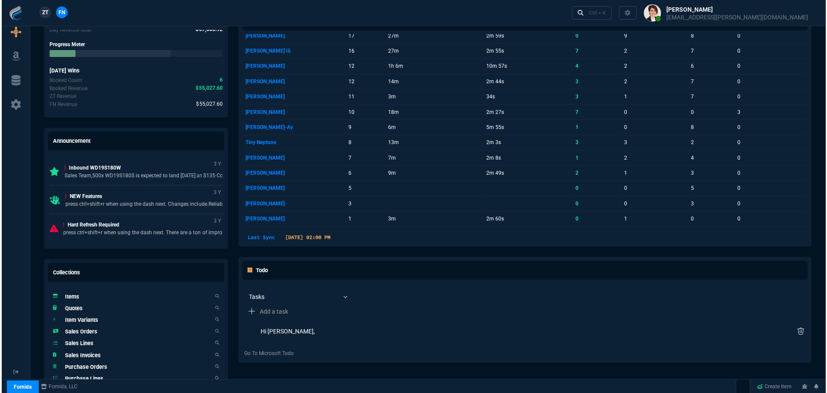
scroll to position [431, 0]
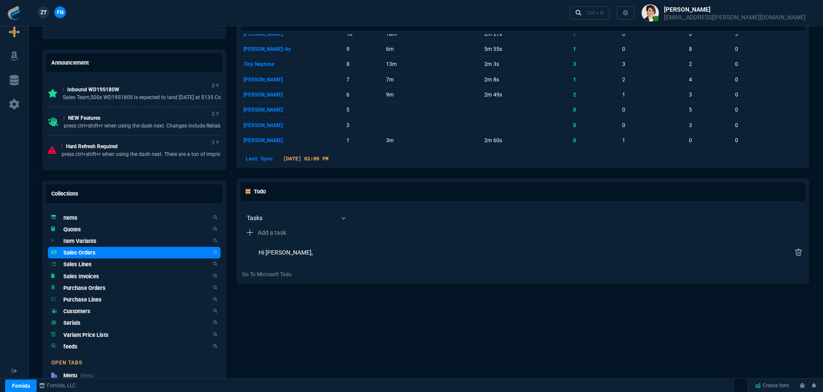
click at [84, 252] on h5 "Sales Orders" at bounding box center [79, 253] width 32 height 8
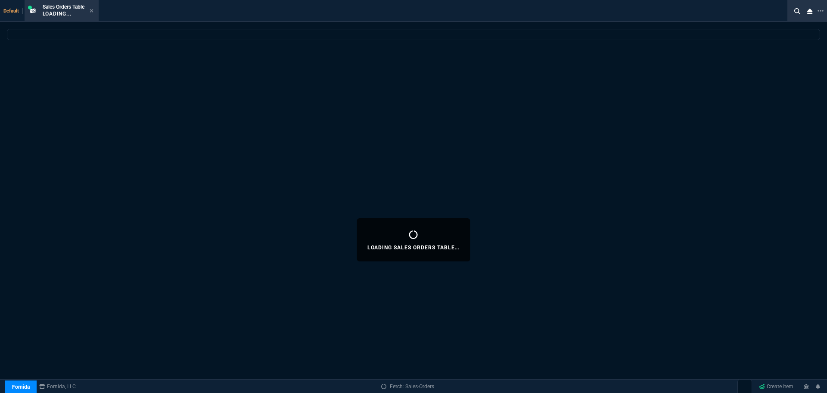
select select
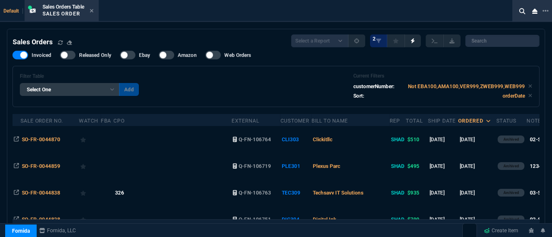
click at [365, 235] on div "Fornida ZaynTek Fornida Fornida, LLC Create Item" at bounding box center [276, 231] width 552 height 15
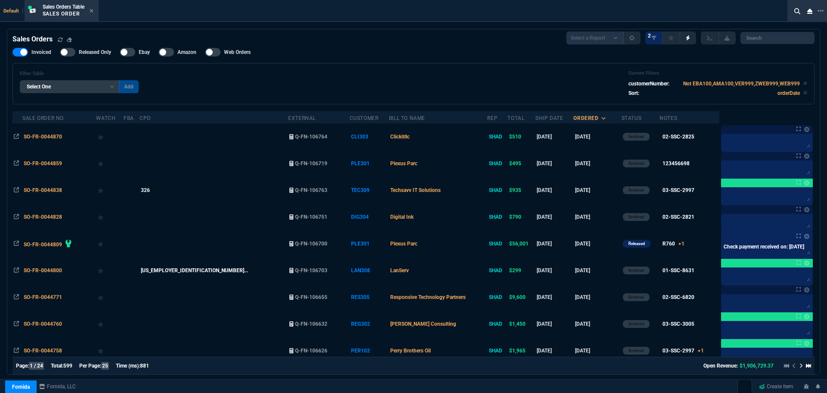
scroll to position [0, 0]
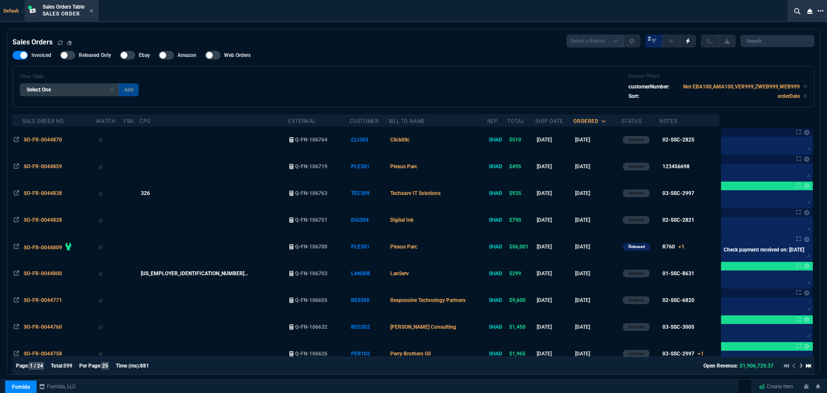
click at [820, 9] on icon at bounding box center [821, 10] width 6 height 7
click at [761, 14] on li "Open New Tab" at bounding box center [775, 16] width 85 height 10
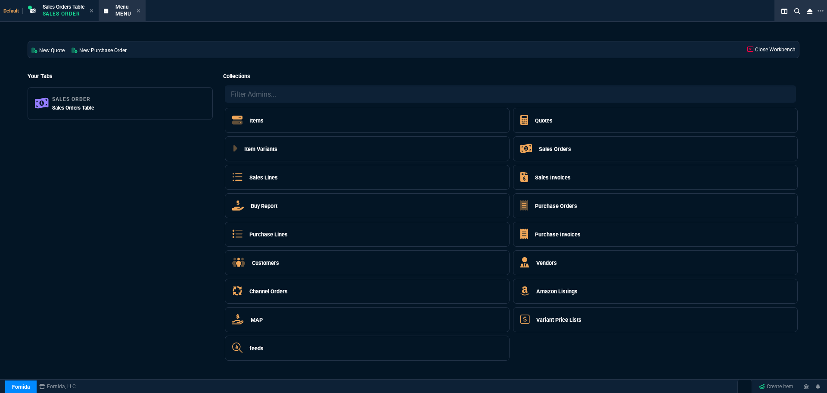
click at [542, 123] on h5 "Quotes" at bounding box center [544, 120] width 18 height 8
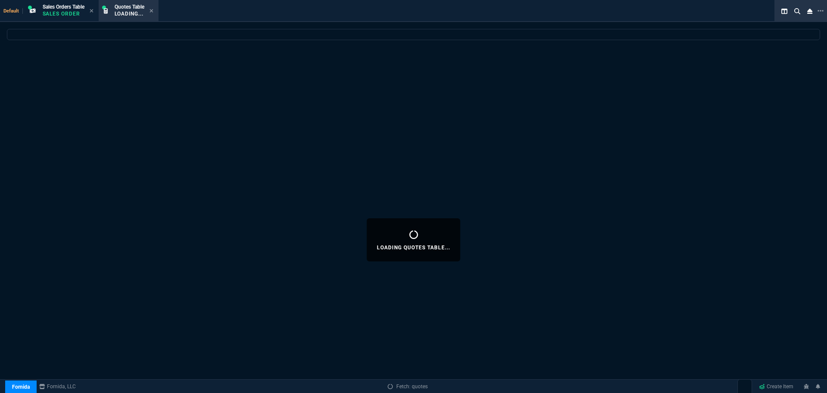
select select
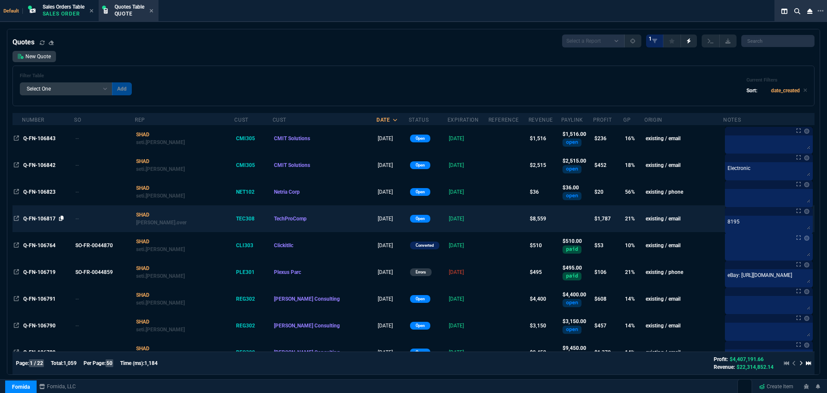
click at [62, 218] on icon at bounding box center [61, 217] width 5 height 5
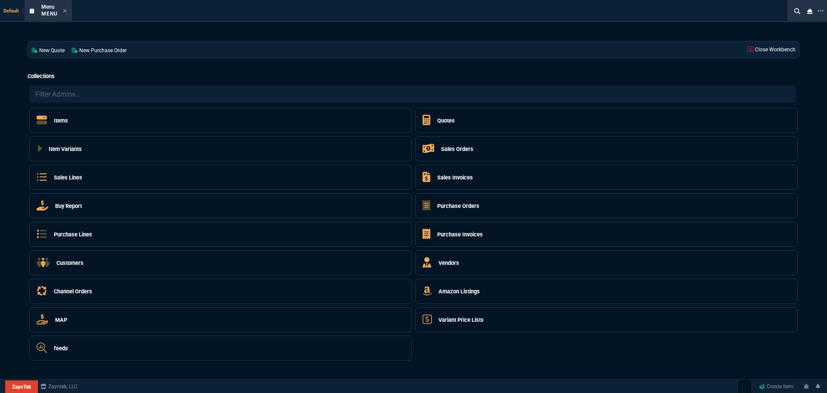
select select "4: SHAD"
click at [440, 147] on div "Sales Orders" at bounding box center [448, 149] width 51 height 14
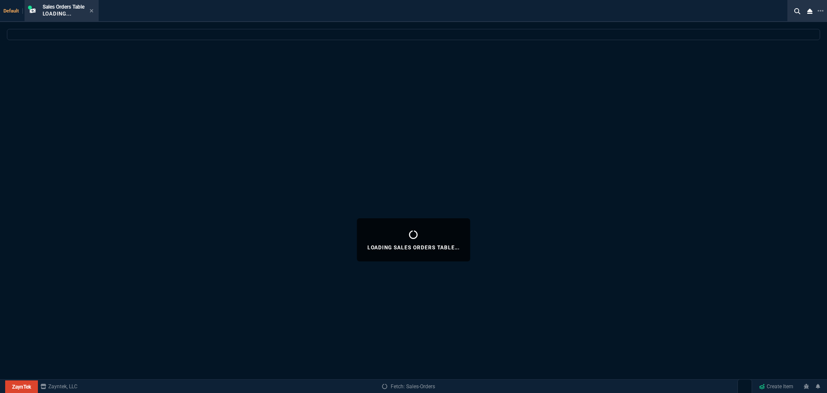
select select
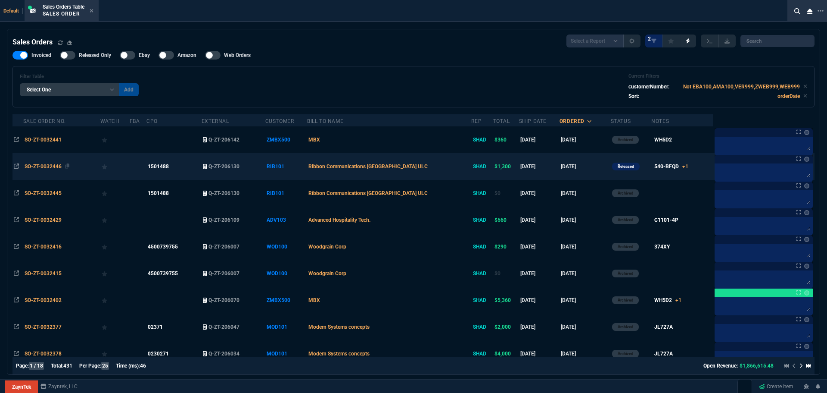
click at [42, 163] on span "SO-ZT-0032446" at bounding box center [43, 166] width 37 height 6
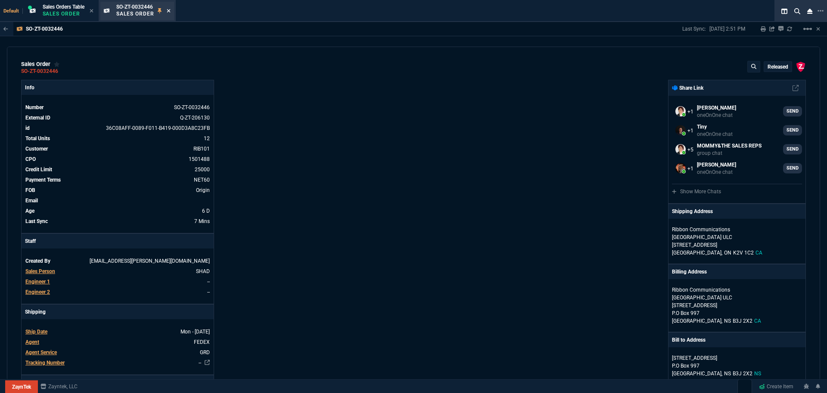
click at [169, 12] on icon at bounding box center [169, 10] width 4 height 5
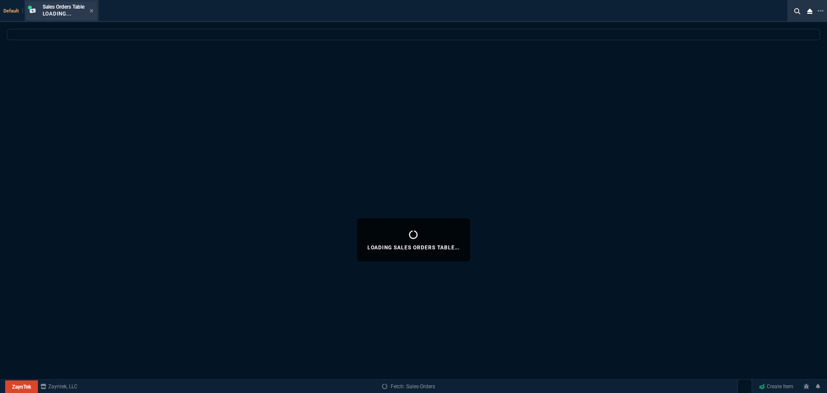
select select
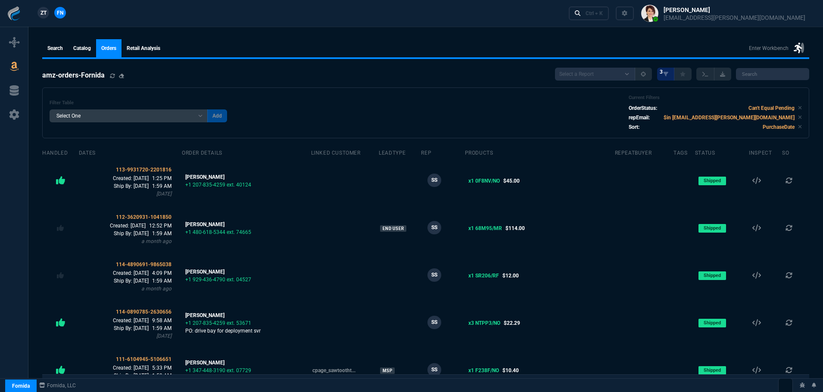
select select
